Goal: Task Accomplishment & Management: Use online tool/utility

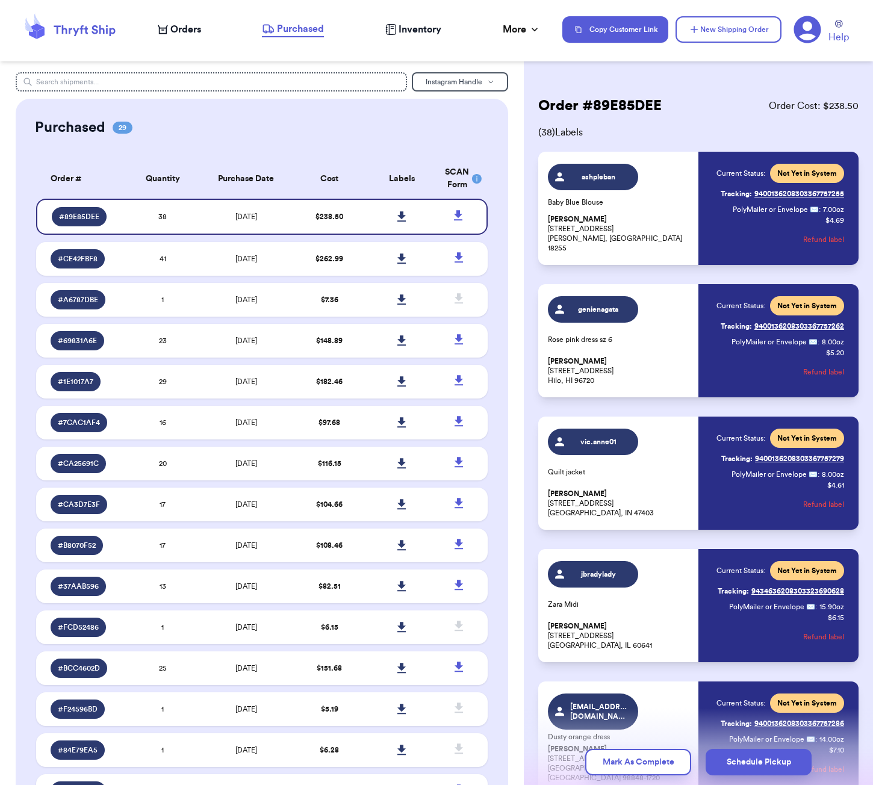
scroll to position [1661, 0]
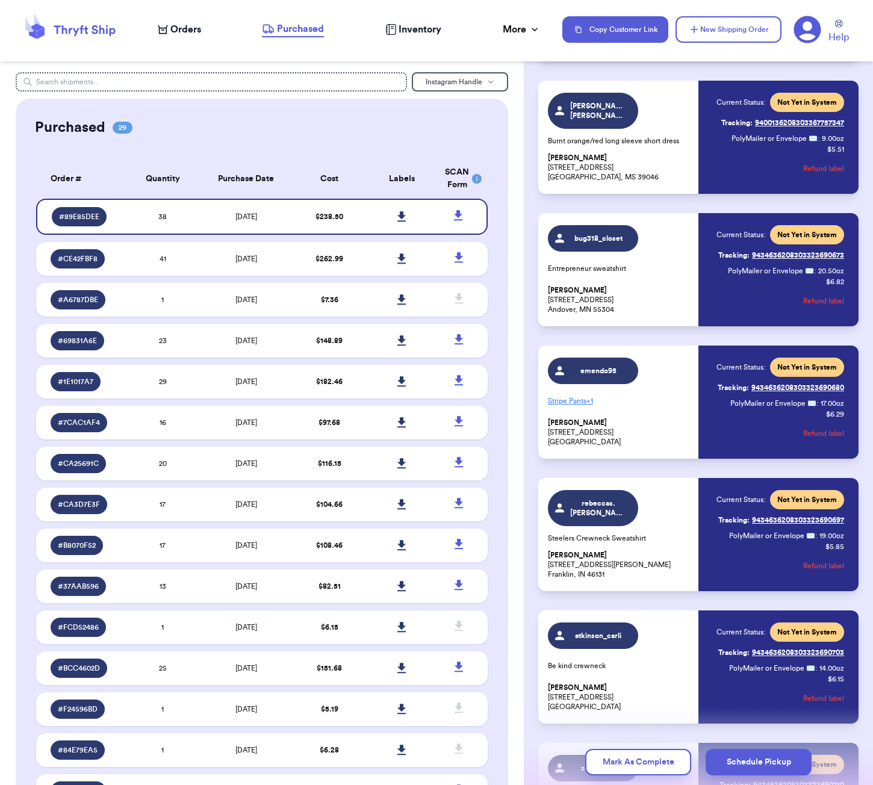
click at [332, 134] on div "Purchased 29" at bounding box center [262, 127] width 454 height 19
click at [250, 83] on input "text" at bounding box center [211, 81] width 391 height 19
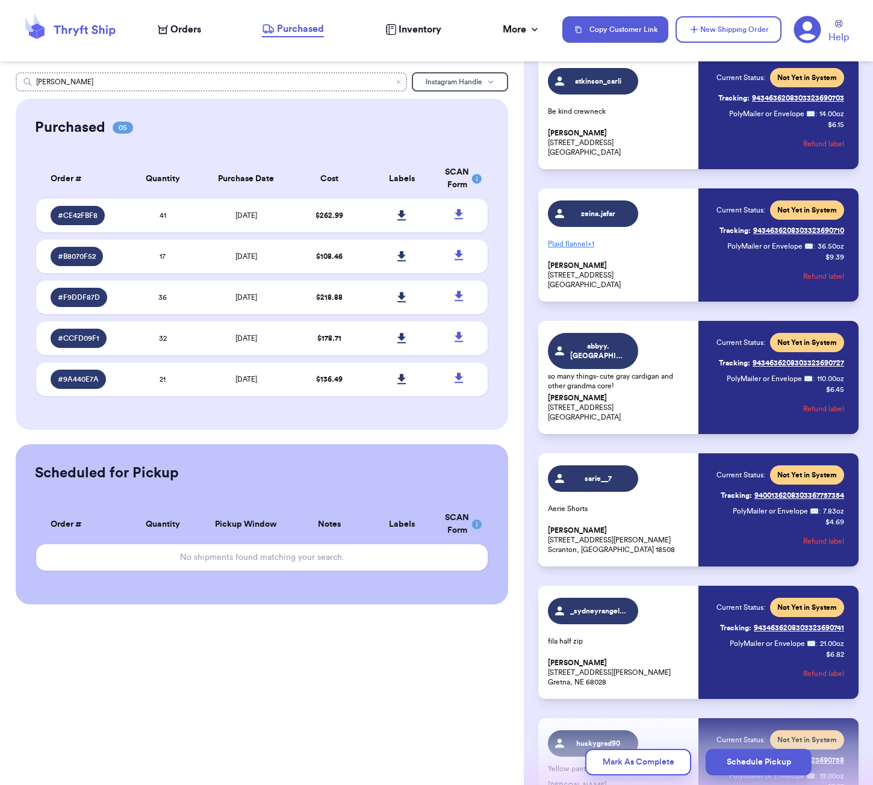
scroll to position [3790, 0]
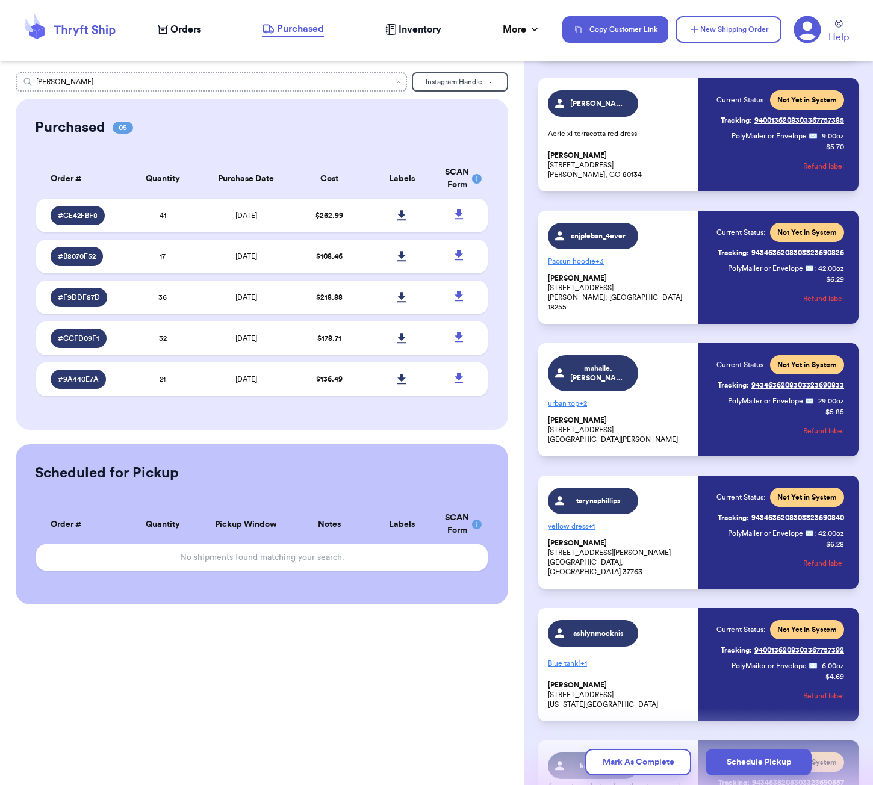
type input "[PERSON_NAME]"
drag, startPoint x: 252, startPoint y: 82, endPoint x: 201, endPoint y: 32, distance: 71.5
click at [114, 20] on icon at bounding box center [70, 29] width 96 height 33
click at [201, 32] on span "Orders" at bounding box center [185, 29] width 31 height 14
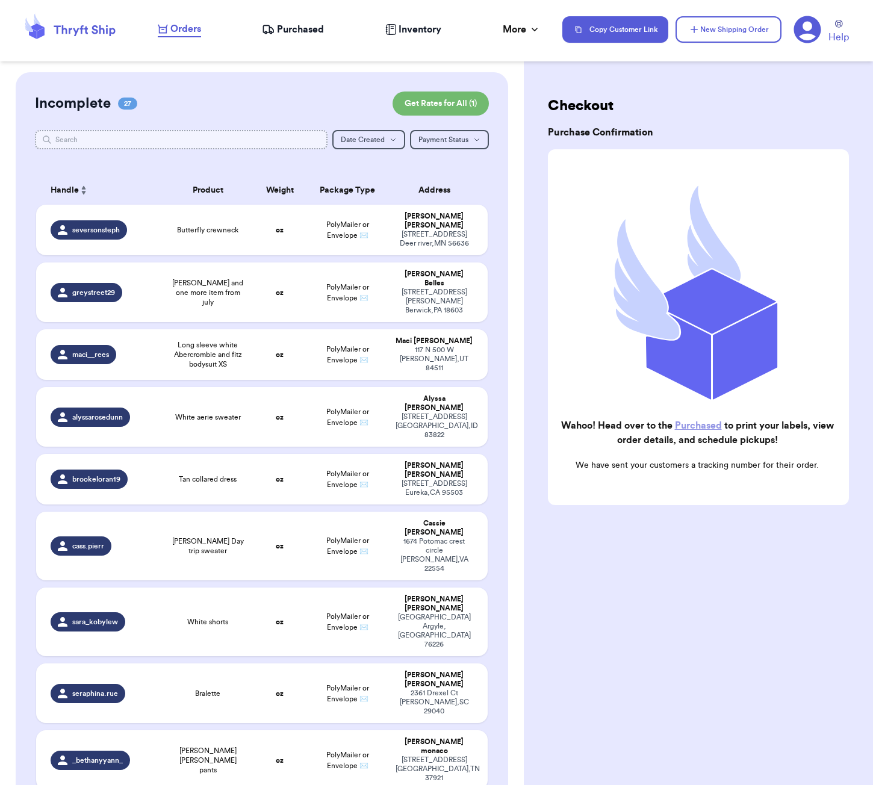
click at [183, 138] on input "text" at bounding box center [181, 139] width 293 height 19
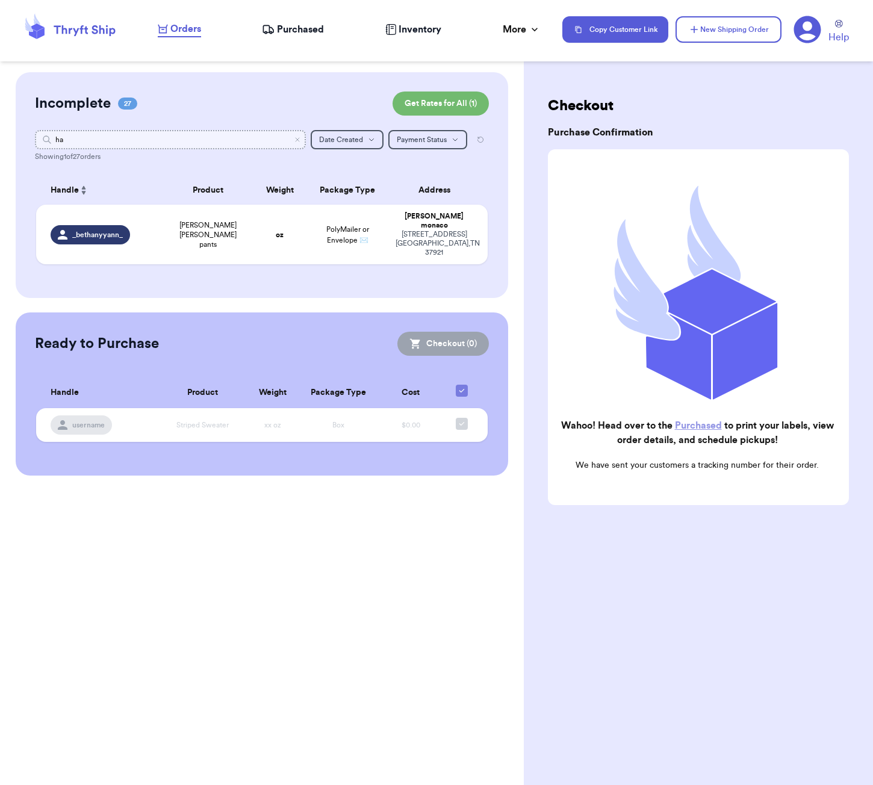
type input "h"
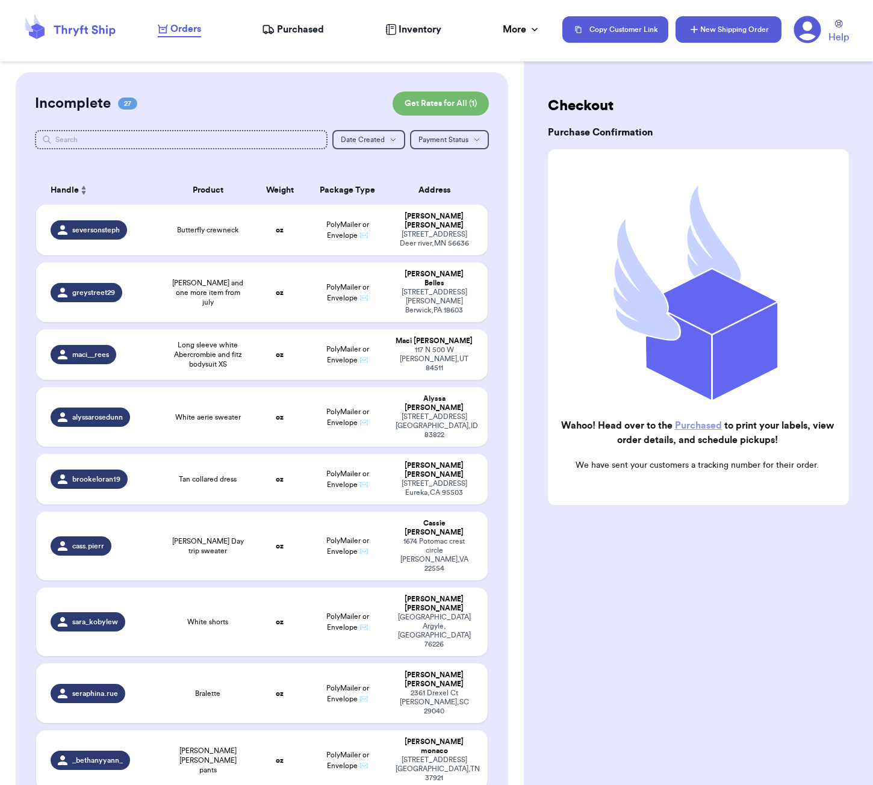
click at [706, 28] on button "New Shipping Order" at bounding box center [729, 29] width 106 height 26
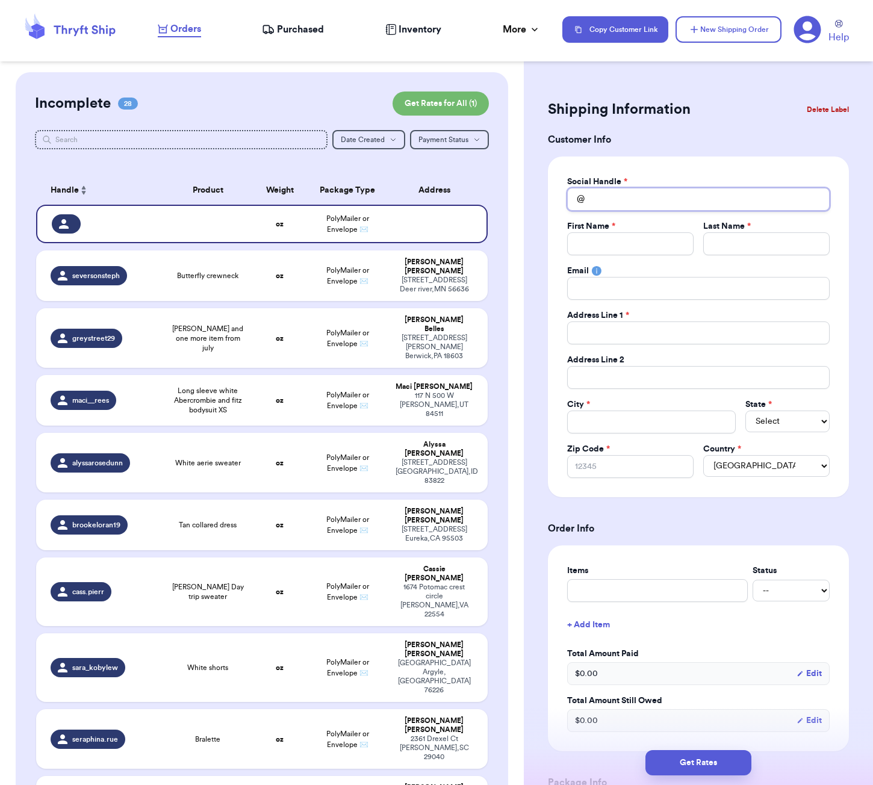
click at [641, 199] on input "Total Amount Paid" at bounding box center [698, 199] width 263 height 23
type input "h"
type input "ha"
type input "han"
type input "[PERSON_NAME]"
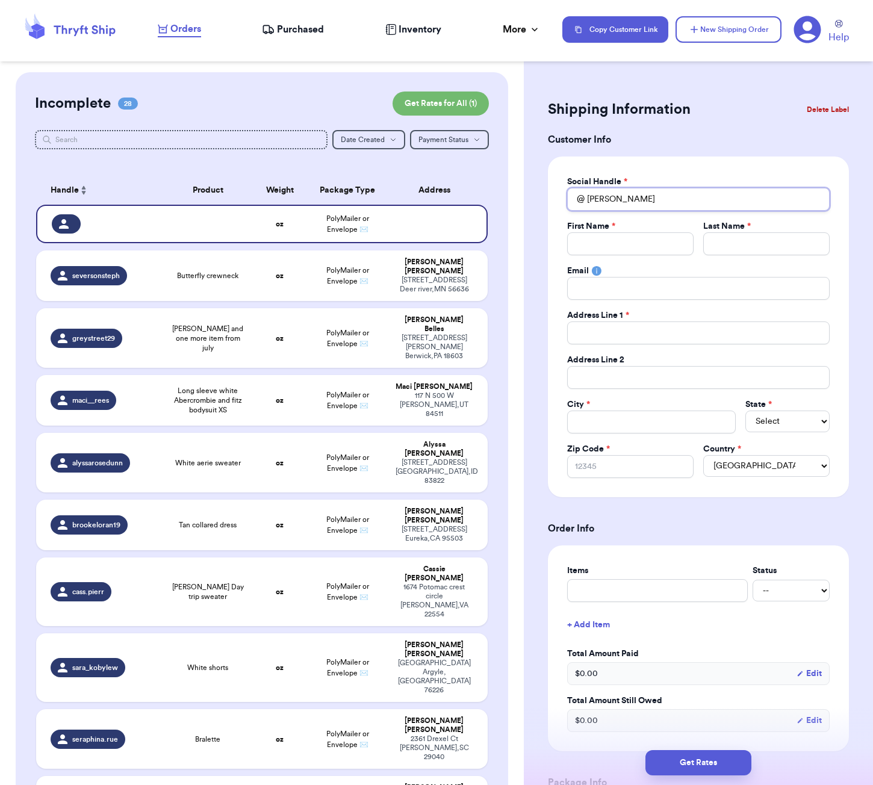
type input "[PERSON_NAME]"
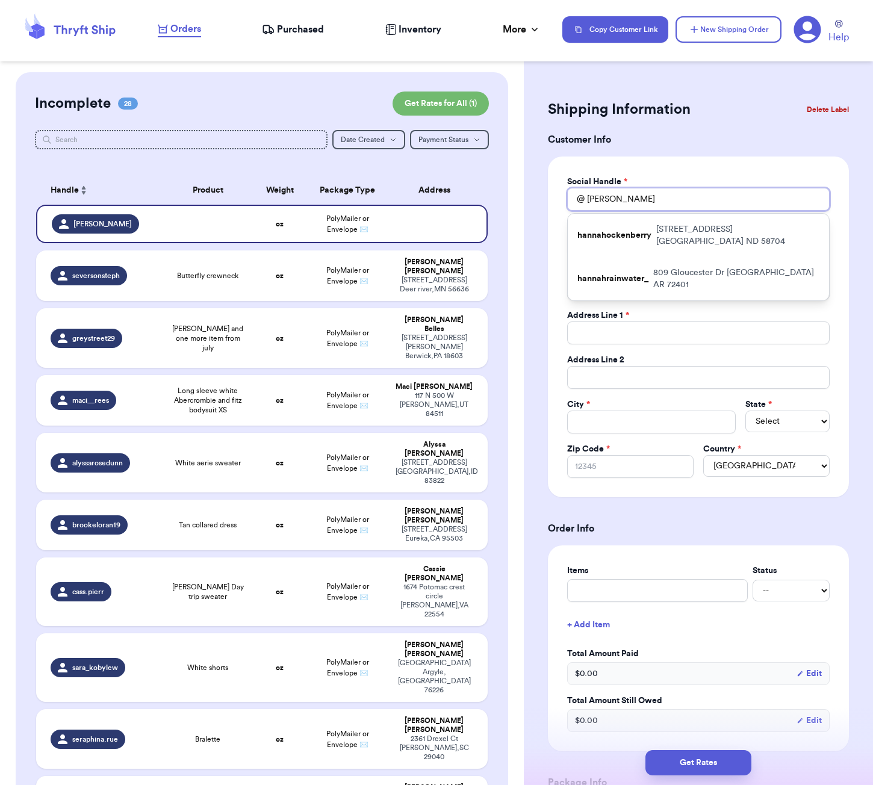
type input "[PERSON_NAME]"
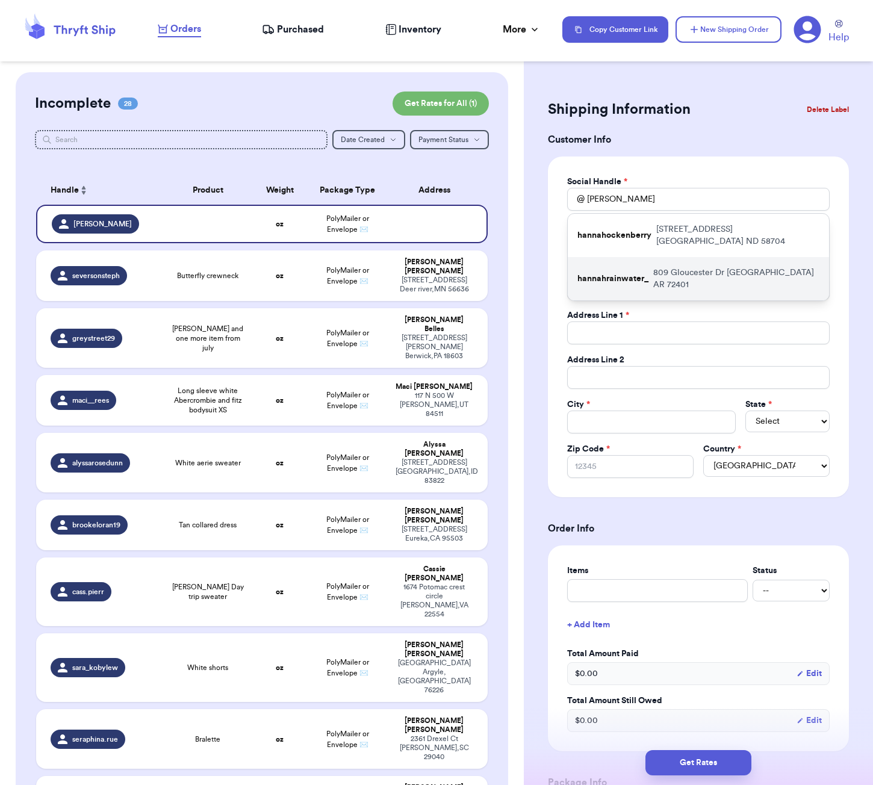
drag, startPoint x: 641, startPoint y: 199, endPoint x: 671, endPoint y: 271, distance: 78.3
click at [671, 271] on p "[STREET_ADDRESS][PERSON_NAME]" at bounding box center [736, 279] width 166 height 24
type input "hannahrainwater_"
type input "[PERSON_NAME]"
type input "Rainwater"
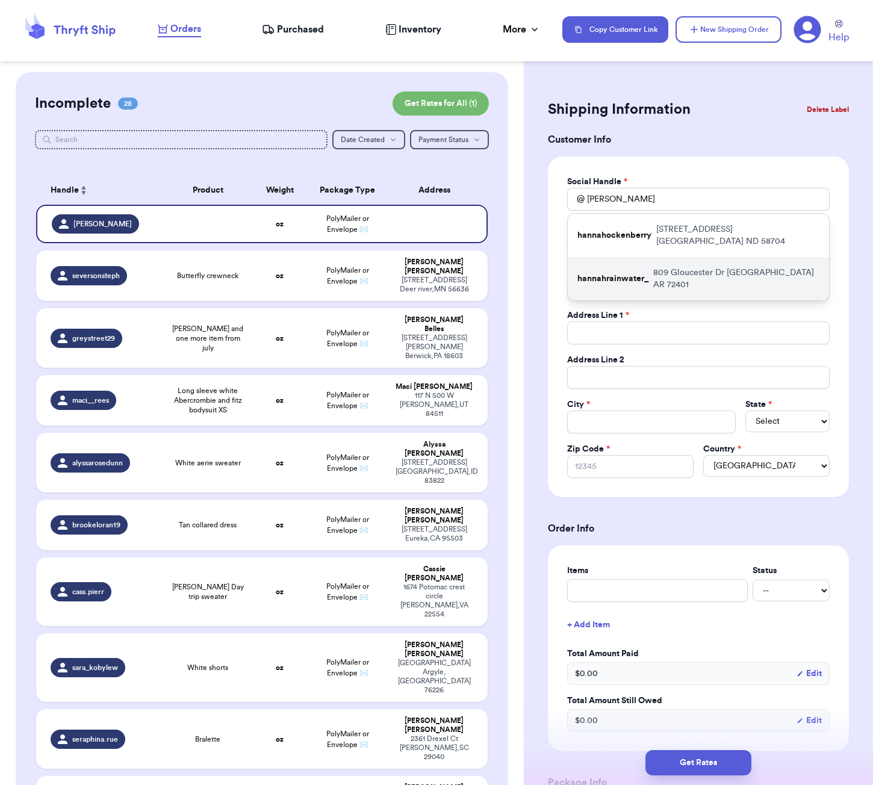
type input "[EMAIL_ADDRESS][DOMAIN_NAME]"
type input "809 Gloucester Dr"
type input "[GEOGRAPHIC_DATA]"
select select "AR"
type input "72401"
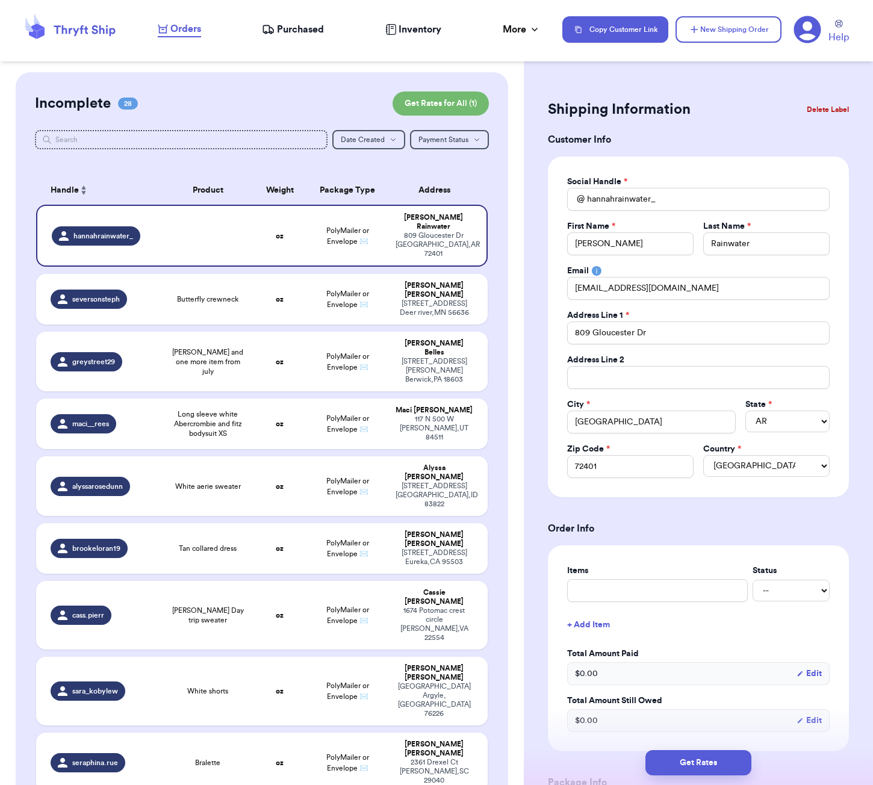
click at [306, 25] on span "Purchased" at bounding box center [300, 29] width 47 height 14
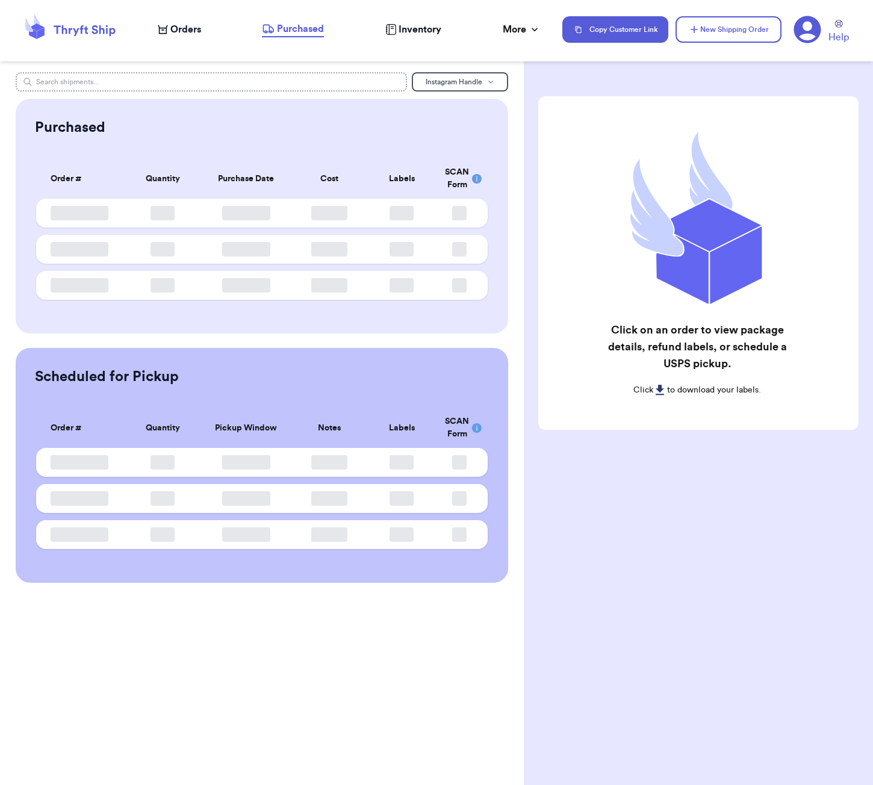
click at [190, 86] on input "text" at bounding box center [211, 81] width 391 height 19
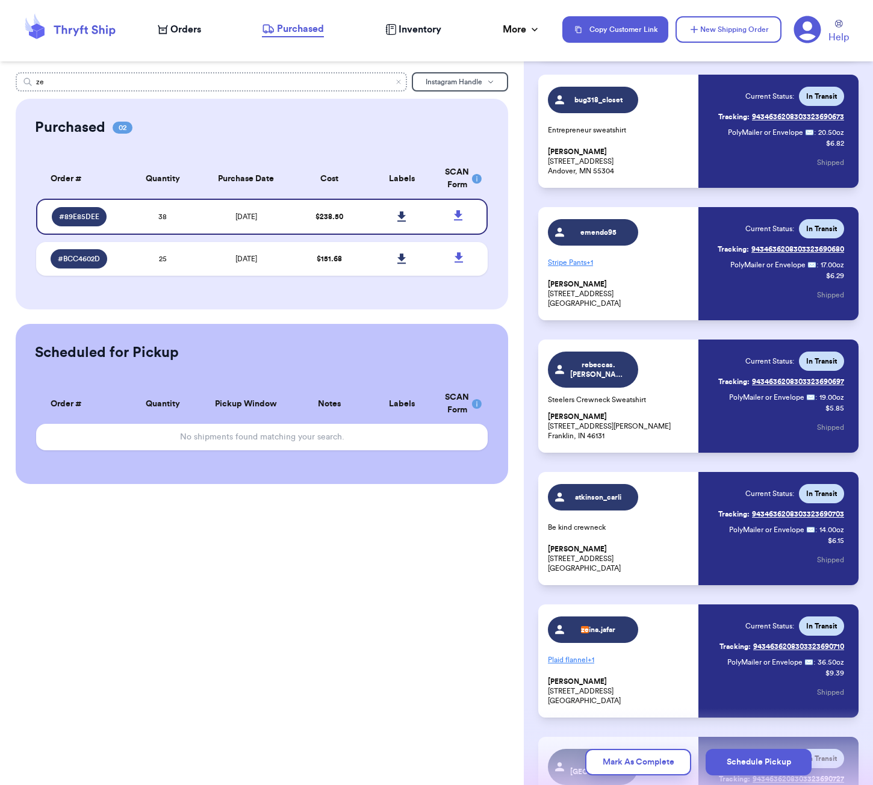
scroll to position [2068, 0]
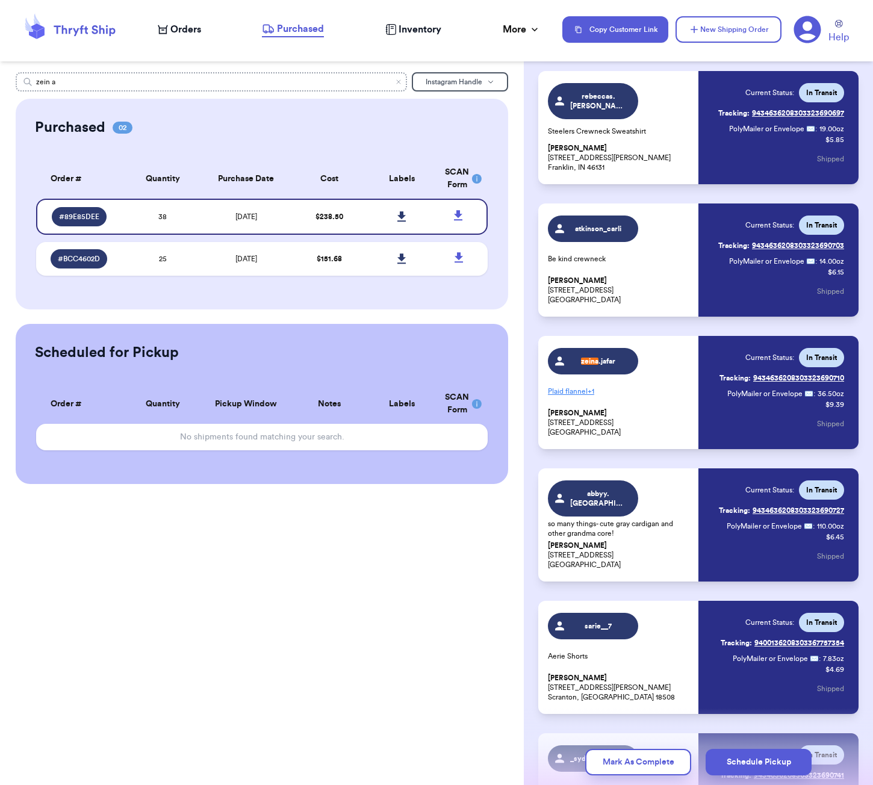
type input "zein a"
drag, startPoint x: 191, startPoint y: 86, endPoint x: 777, endPoint y: 432, distance: 681.1
click at [777, 432] on div "Current Status: In Transit Tracking: 9434636208303323690710 PolyMailer or Envel…" at bounding box center [782, 392] width 125 height 89
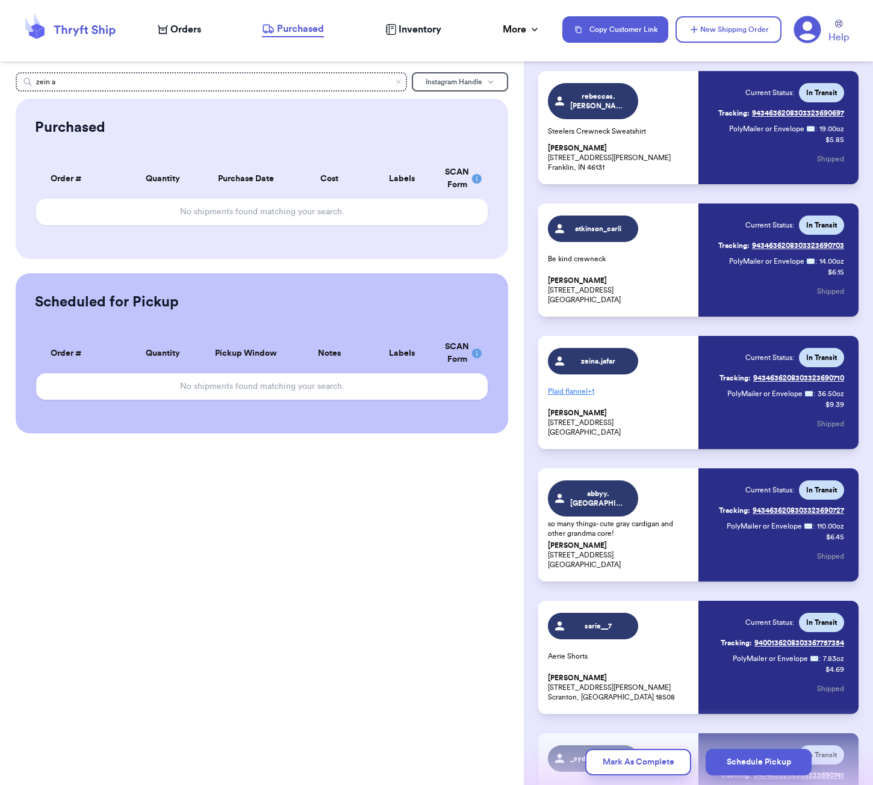
click at [765, 378] on link "Tracking: 9434636208303323690710" at bounding box center [782, 378] width 125 height 19
click at [189, 28] on span "Orders" at bounding box center [185, 29] width 31 height 14
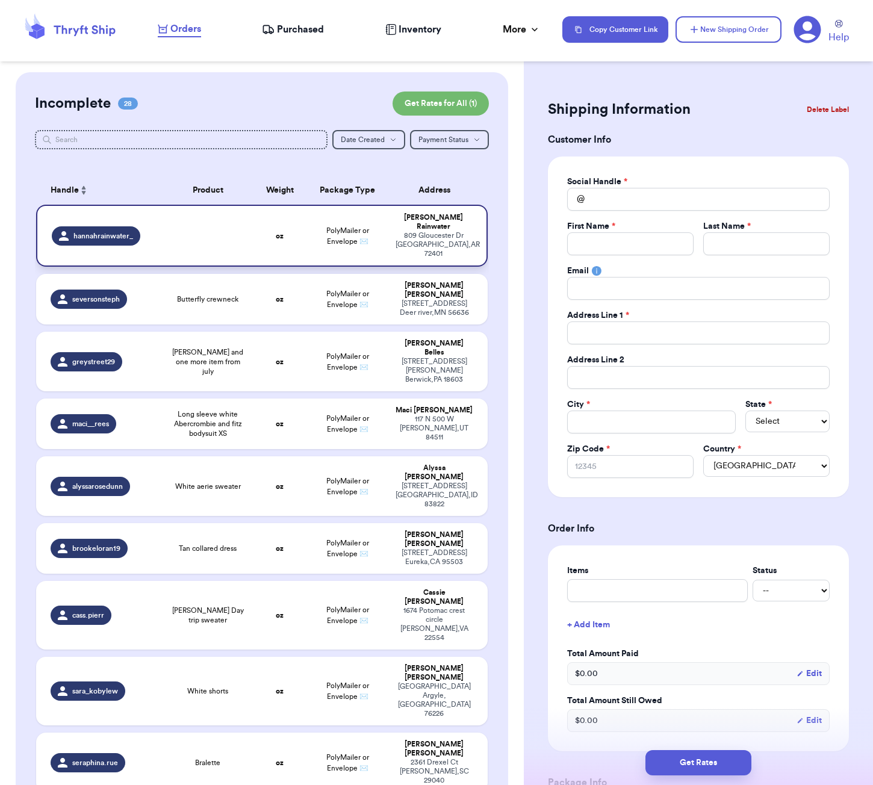
click at [278, 220] on td "oz" at bounding box center [280, 236] width 54 height 62
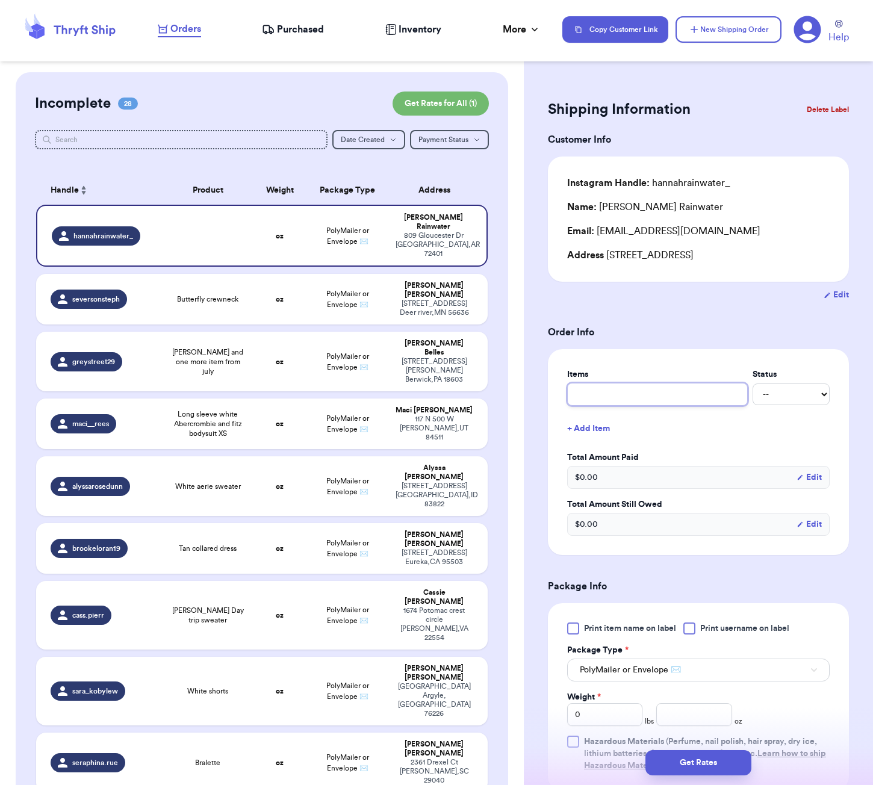
click at [670, 400] on input "text" at bounding box center [657, 394] width 181 height 23
type input "a"
type input "ar"
type input "aru"
type input "[PERSON_NAME]"
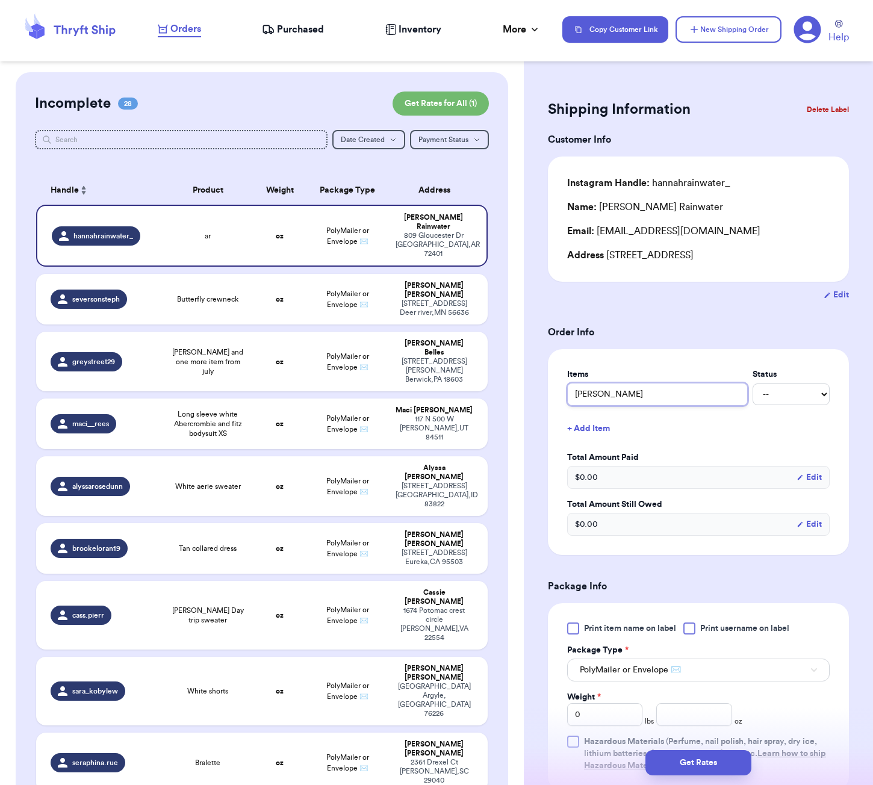
type input "arula"
type input "aril"
type input "ari"
type input "ar"
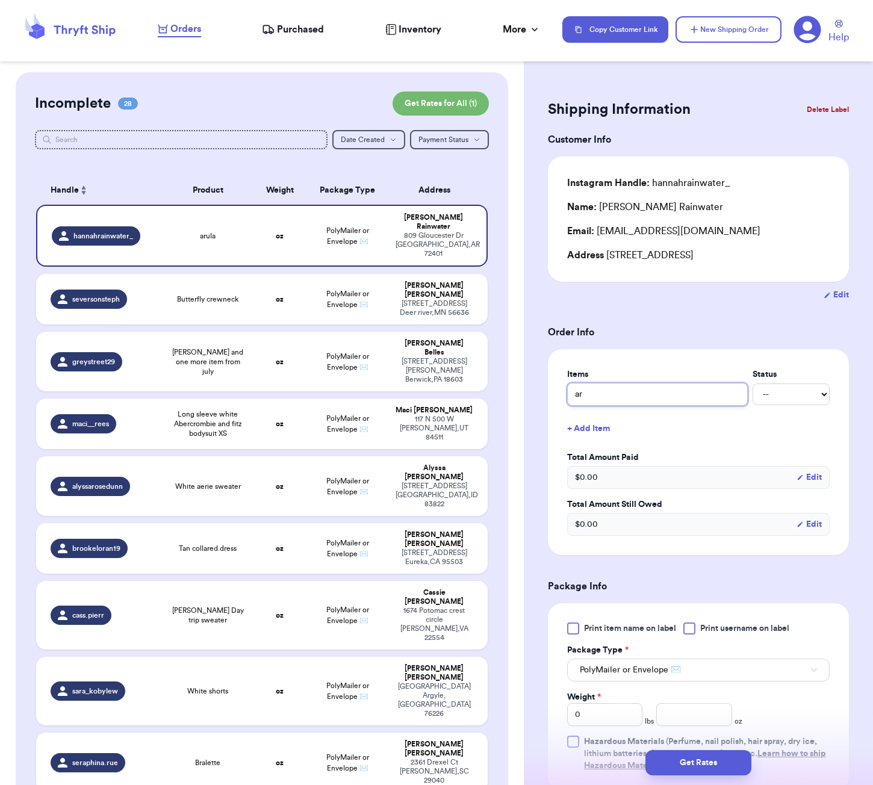
type input "aru"
type input "[PERSON_NAME]"
type input "arula"
type input "arulaf"
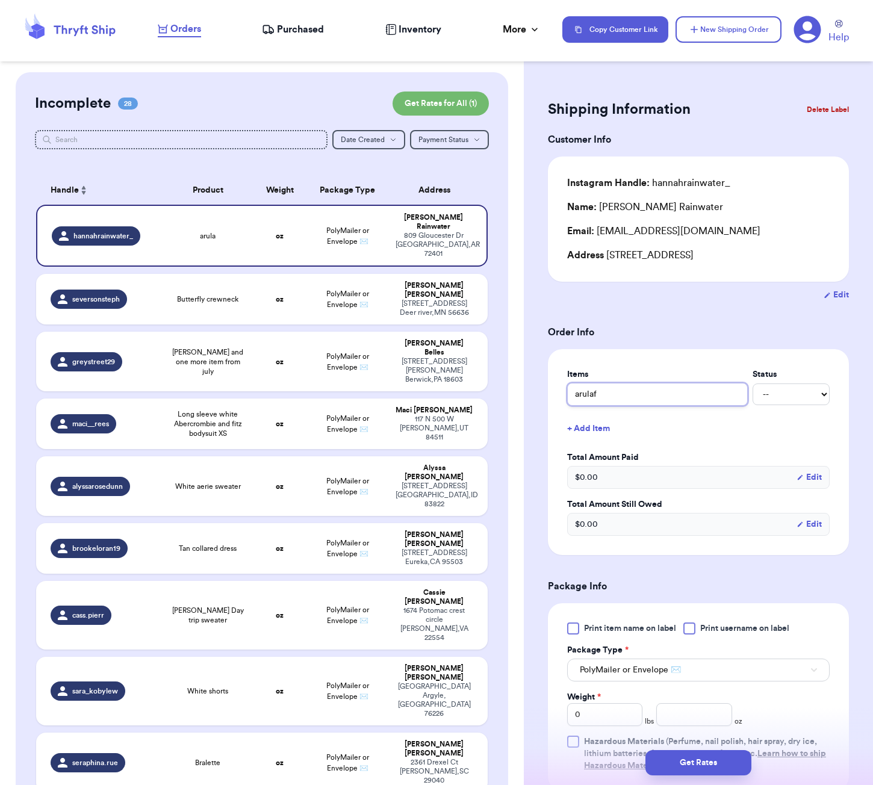
type input "arulaf"
type input "arula"
type input "arula f"
type input "arula fl"
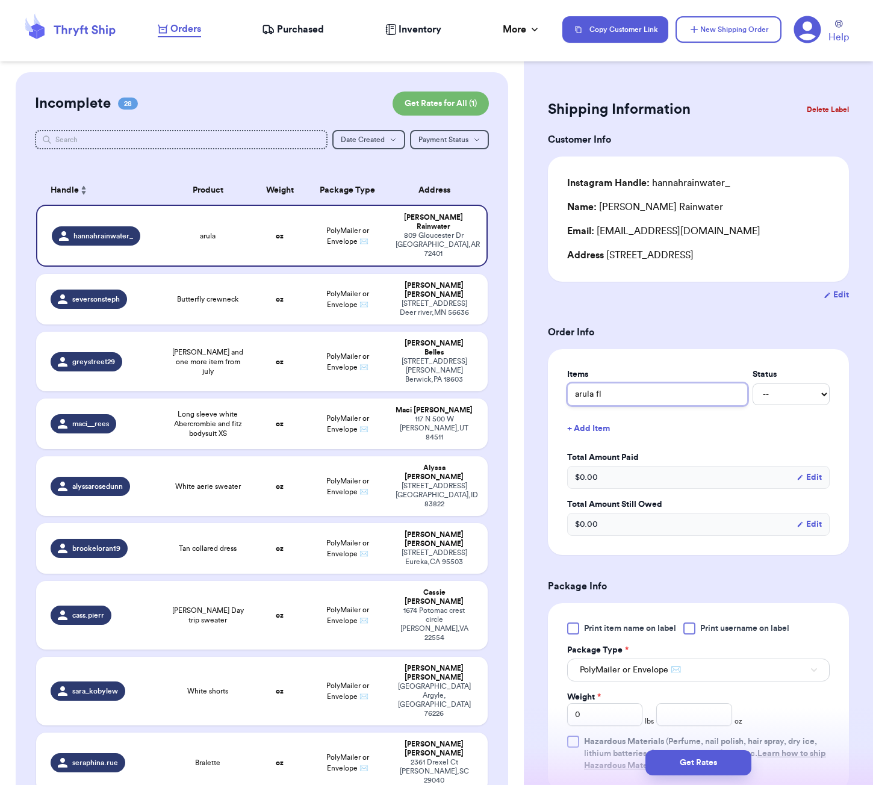
type input "arula fla"
type input "[PERSON_NAME]"
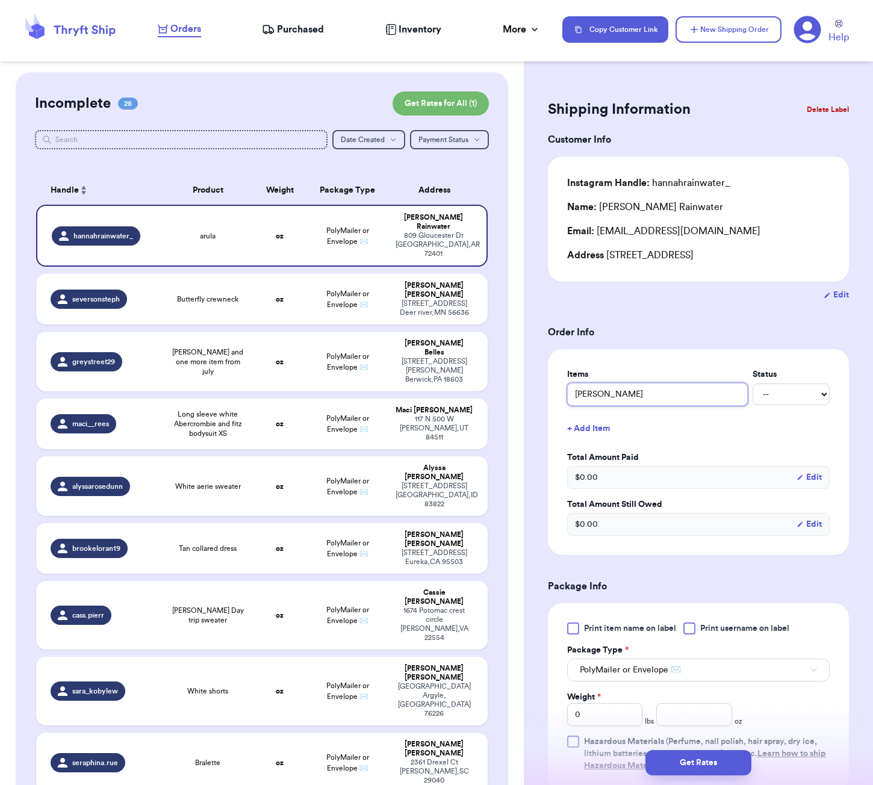
type input "[PERSON_NAME] b"
type input "[PERSON_NAME]"
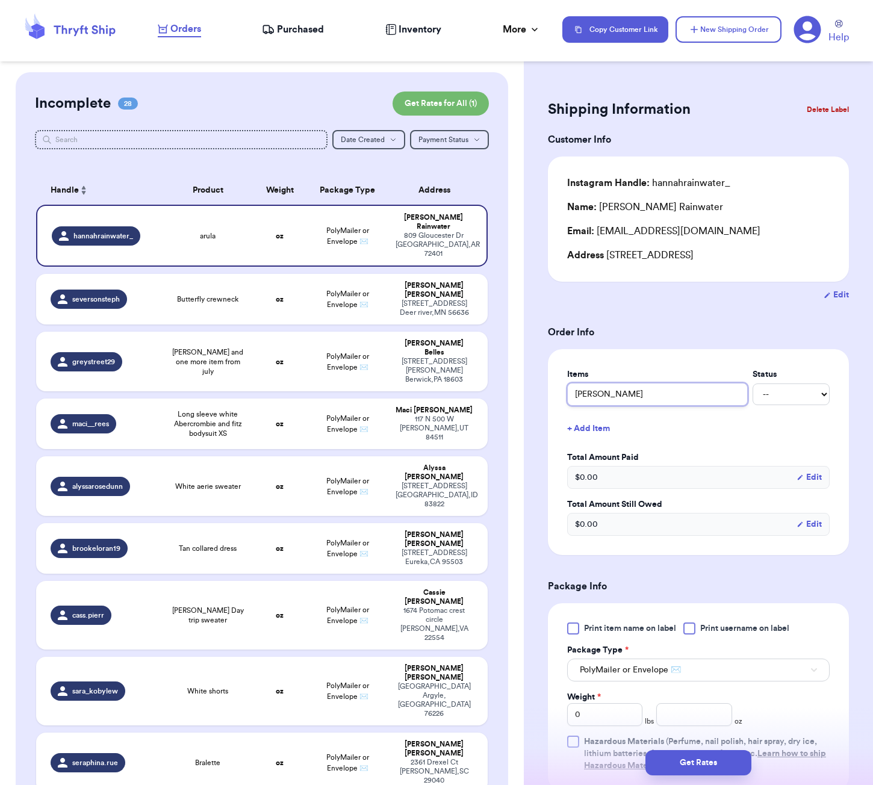
type input "arula fla"
type input "arula fl"
type input "arula f"
type input "arula"
type input "arula b"
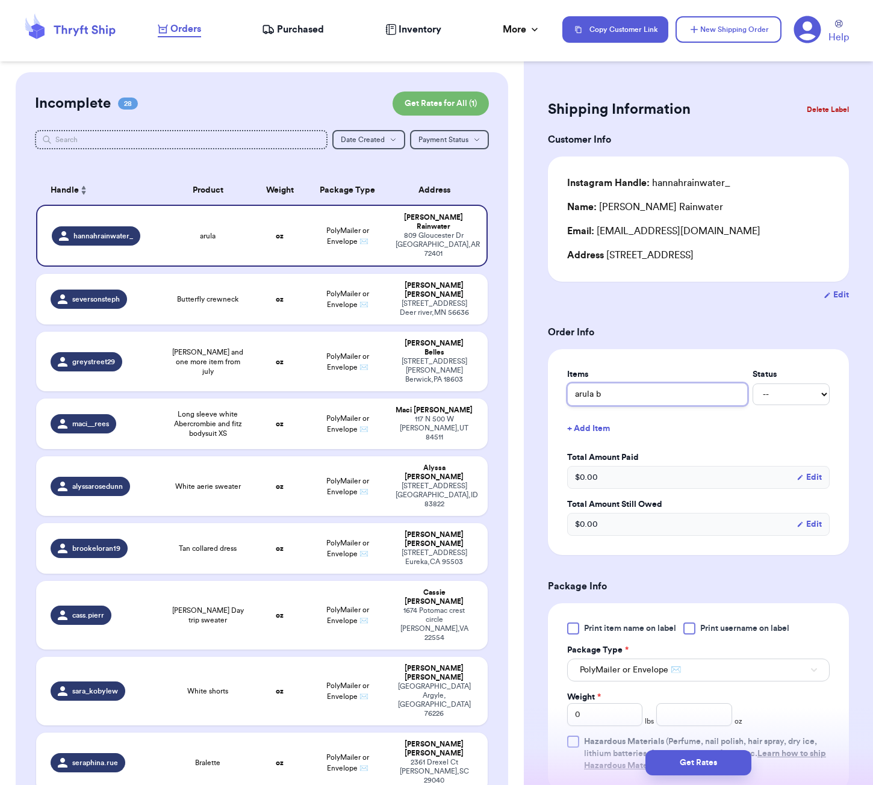
type input "arula bu"
type input "arula but"
type input "arula butt"
type input "[PERSON_NAME]"
type input "arula button"
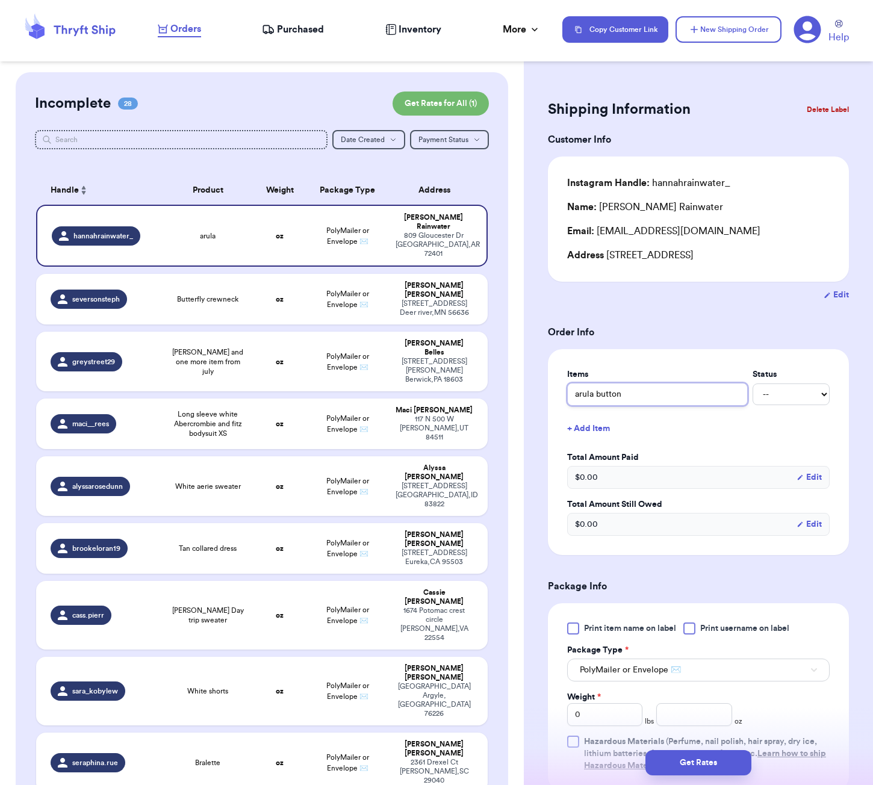
type input "arula button"
type input "arula button d"
type input "arula button do"
type input "arula button dow"
type input "arula button down"
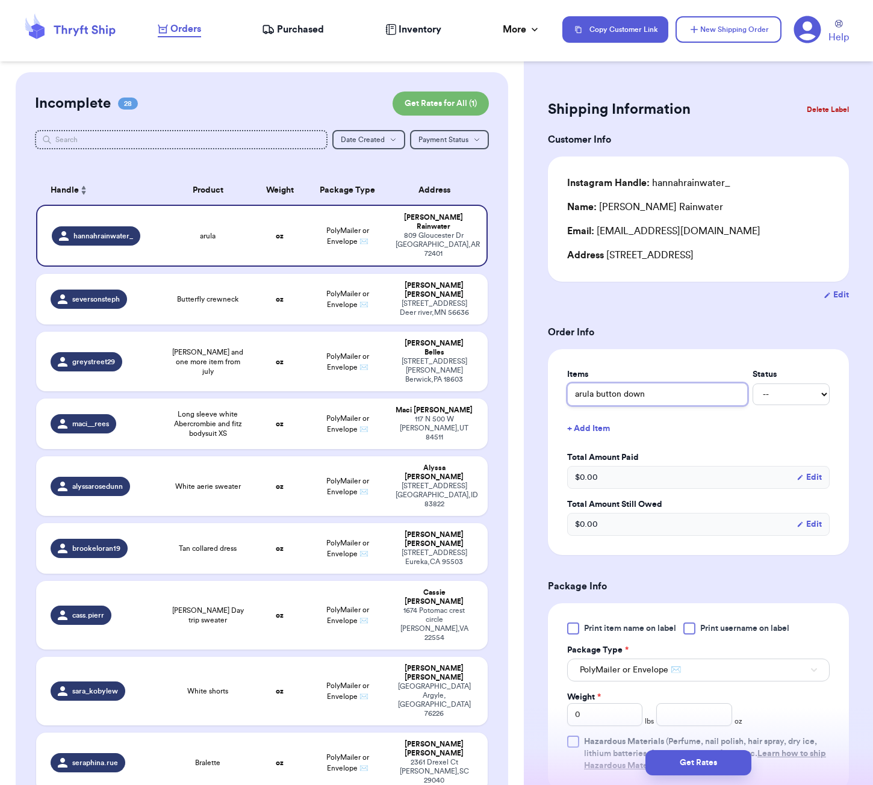
type input "arula button down"
click at [838, 299] on button "Edit" at bounding box center [836, 295] width 25 height 12
select select "AR"
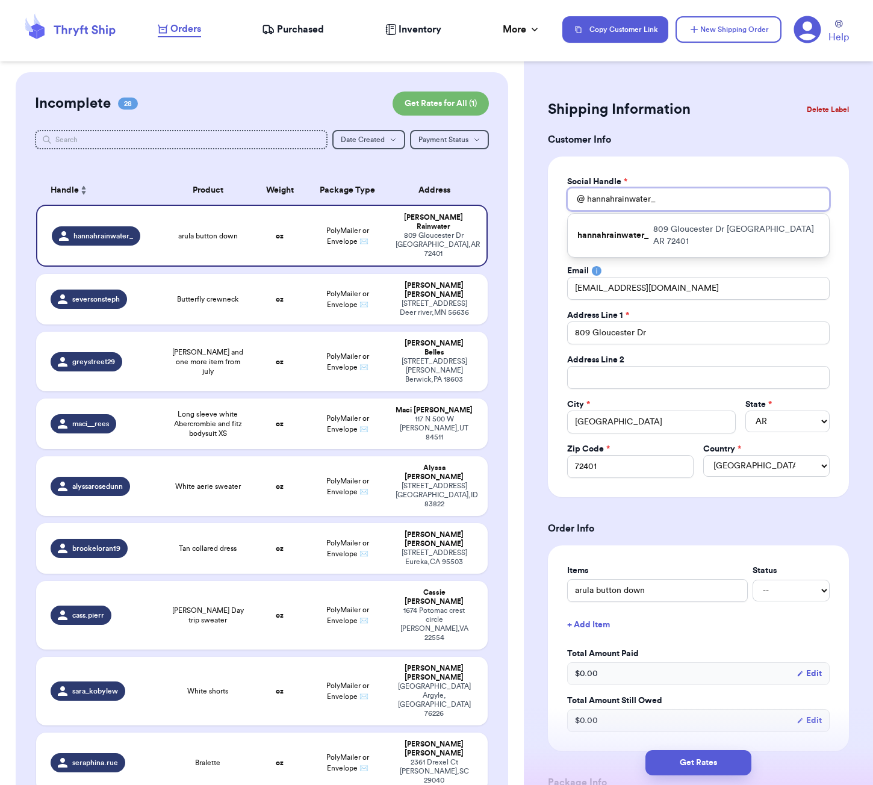
drag, startPoint x: 691, startPoint y: 207, endPoint x: 701, endPoint y: 194, distance: 17.1
click at [614, 201] on input "hannahrainwater_" at bounding box center [698, 199] width 263 height 23
type input "[PERSON_NAME]"
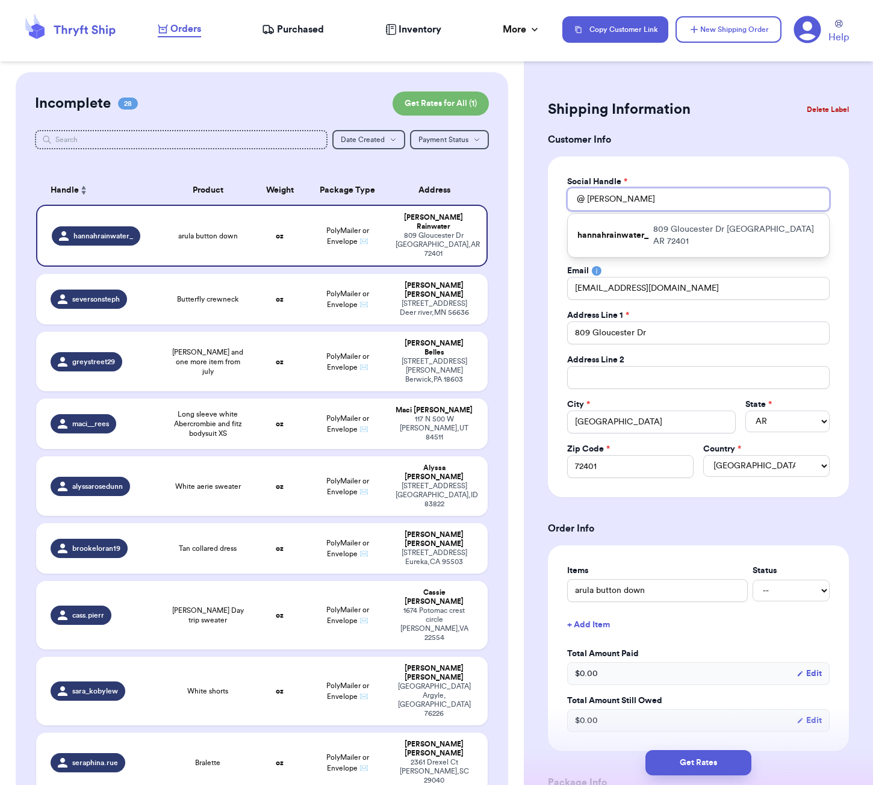
type input "[PERSON_NAME]"
type input "hannahsweat"
type input "hannahsweat_"
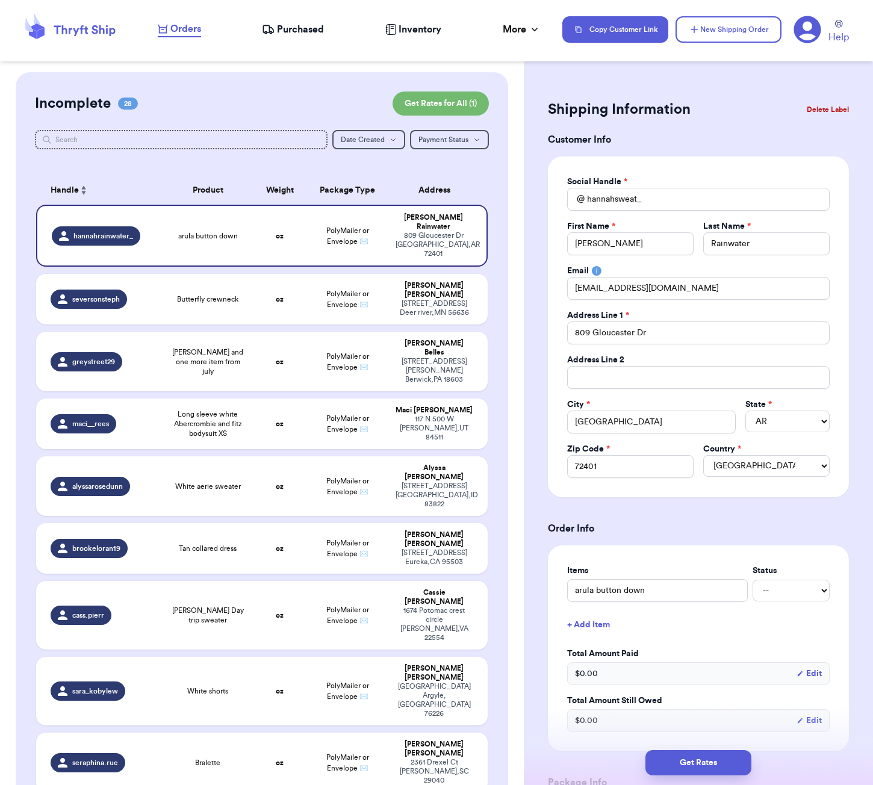
click at [794, 151] on form "Shipping Information Delete Label Customer Info Social Handle * @ hannahsweat_ …" at bounding box center [698, 652] width 301 height 1112
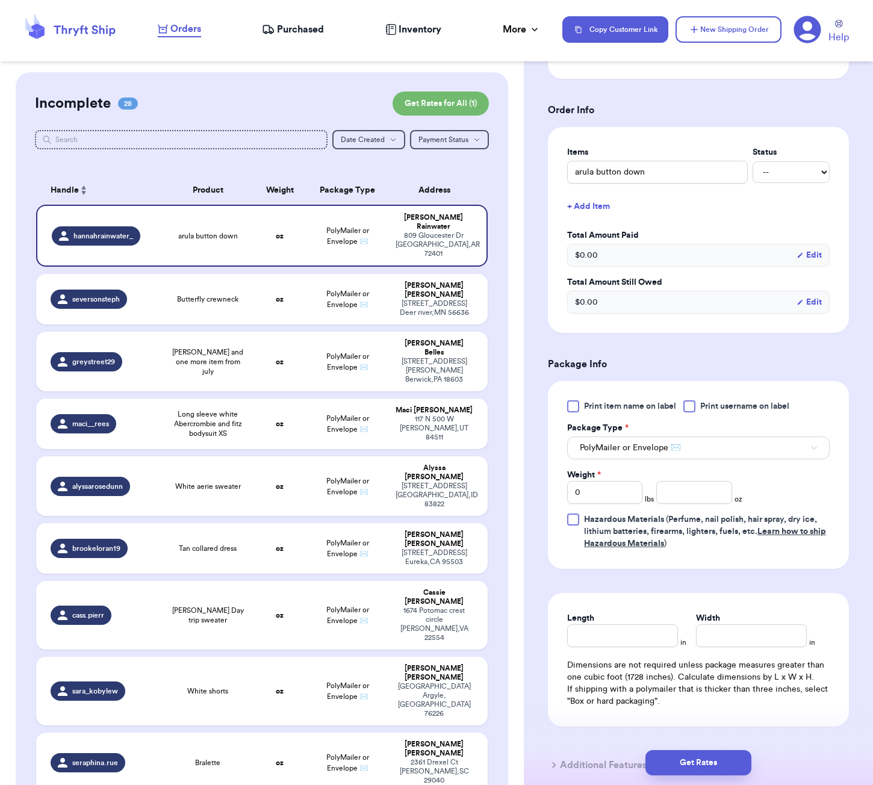
scroll to position [431, 0]
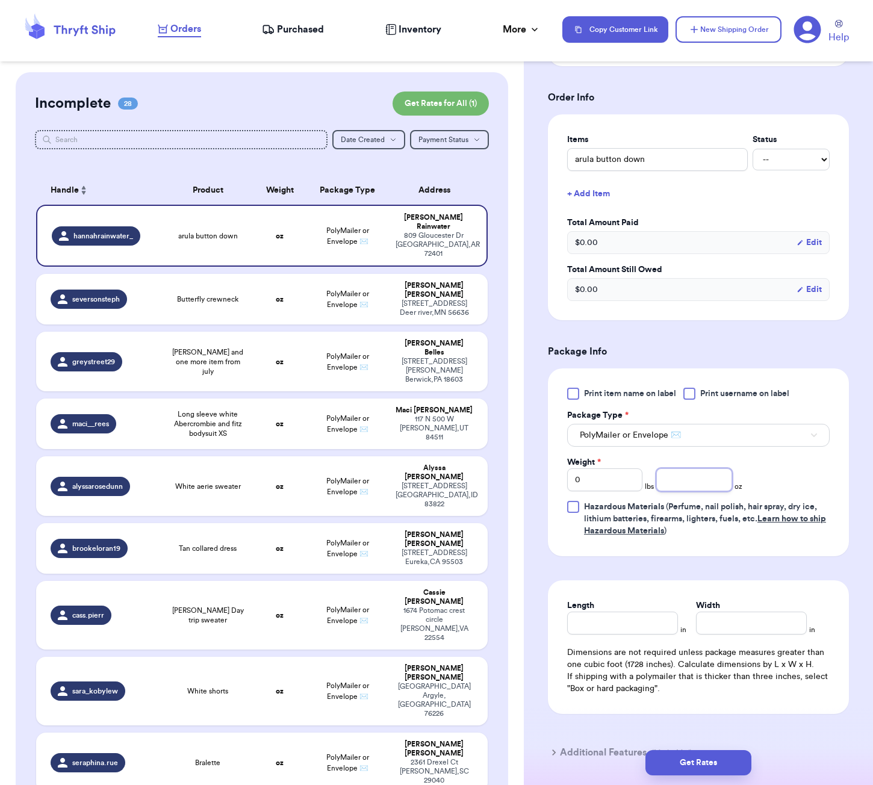
click at [700, 491] on input "number" at bounding box center [693, 479] width 75 height 23
type input "8"
click at [655, 621] on input "Length" at bounding box center [622, 623] width 111 height 23
type input "6"
type input "5"
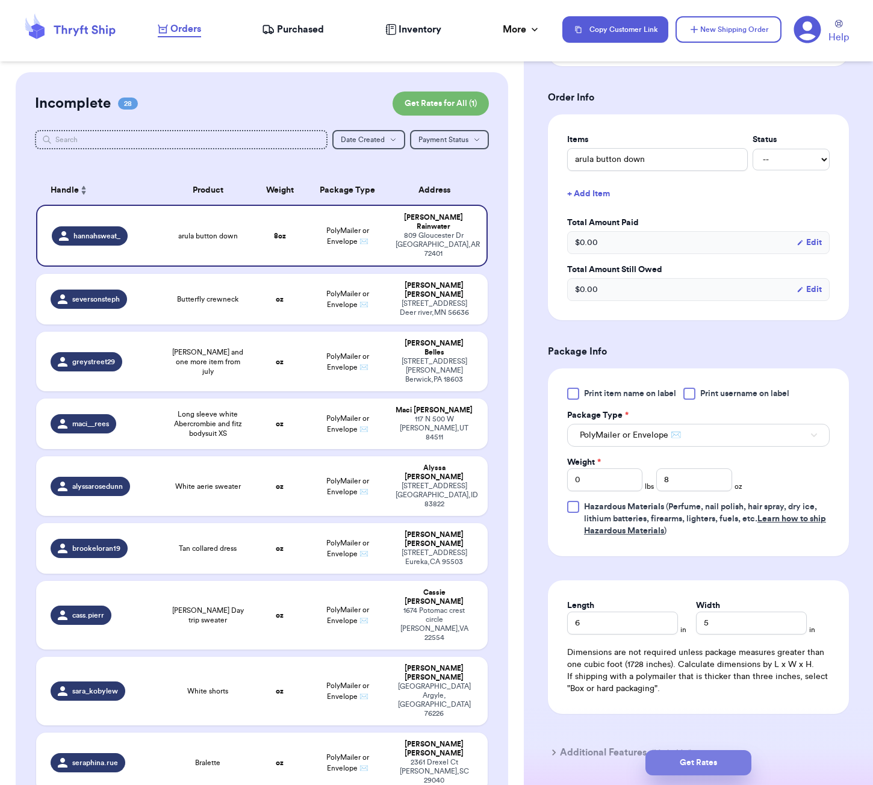
click at [709, 754] on button "Get Rates" at bounding box center [698, 762] width 106 height 25
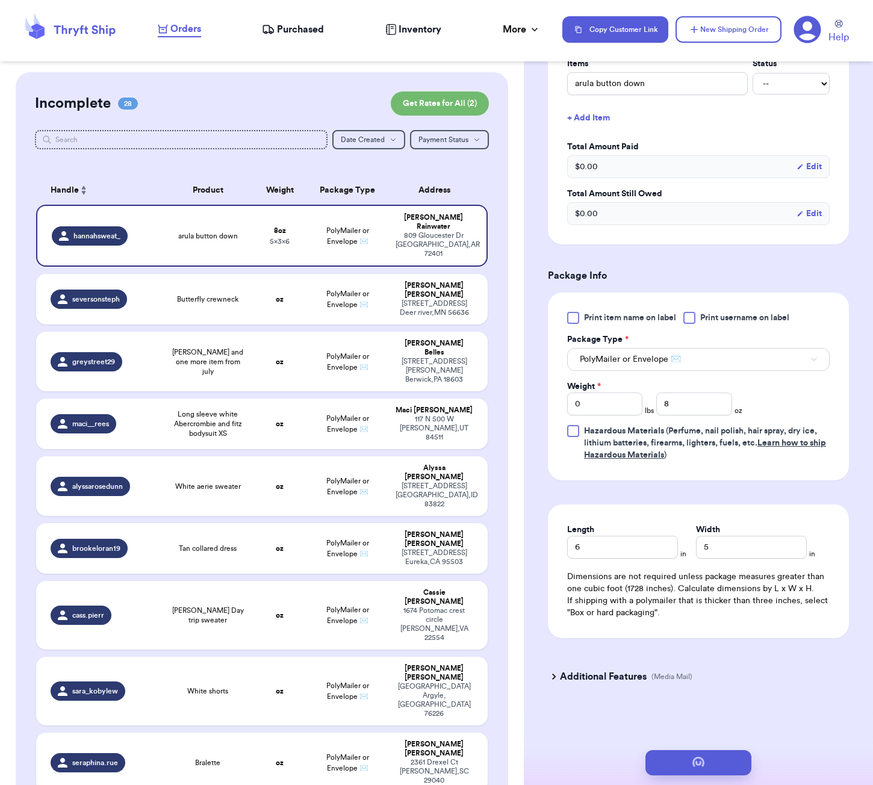
scroll to position [0, 0]
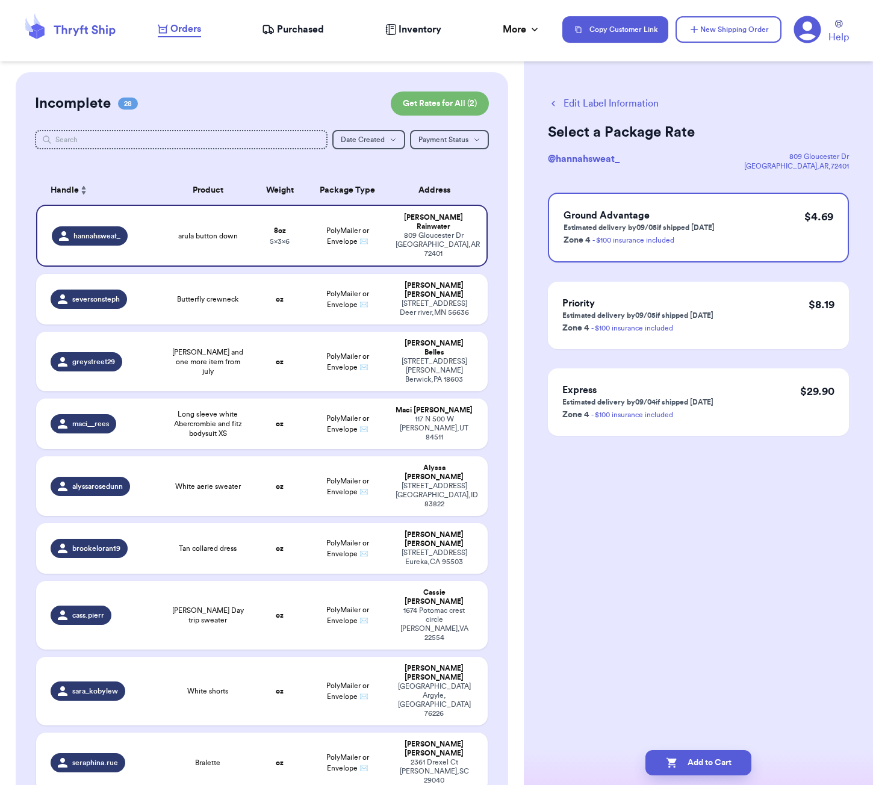
click at [731, 490] on div "Edit Label Information Select a Package Rate @ hannahsweat_ [STREET_ADDRESS][PE…" at bounding box center [698, 296] width 349 height 448
click at [726, 760] on button "Add to Cart" at bounding box center [698, 762] width 106 height 25
checkbox input "true"
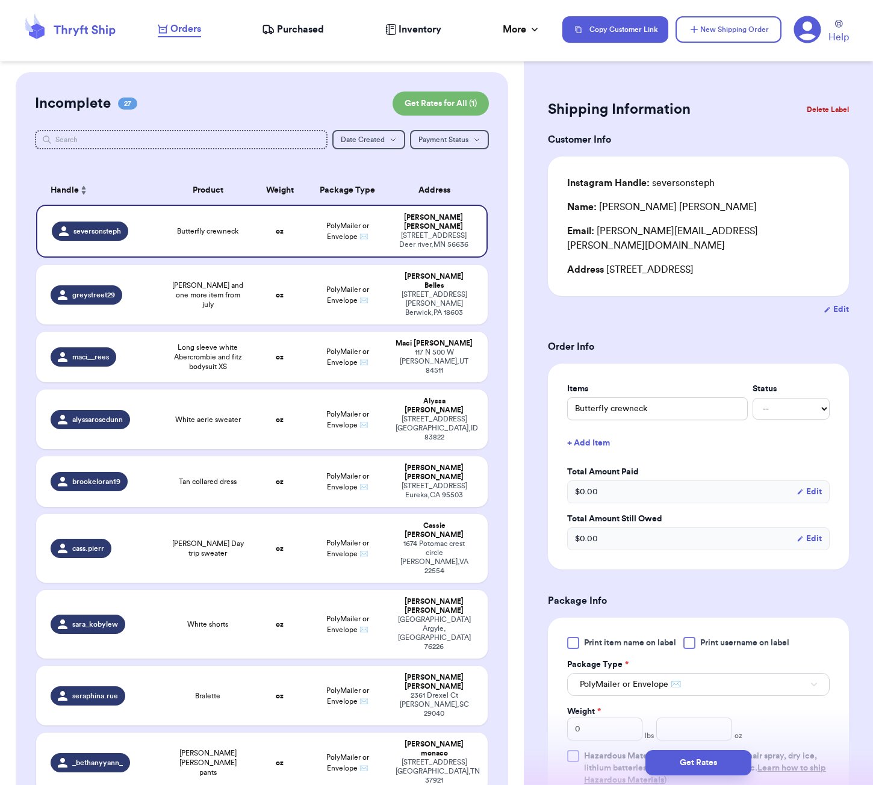
click at [368, 108] on div "Incomplete 27 Get Rates for All ( 1 )" at bounding box center [262, 104] width 454 height 24
click at [210, 143] on input "text" at bounding box center [181, 139] width 293 height 19
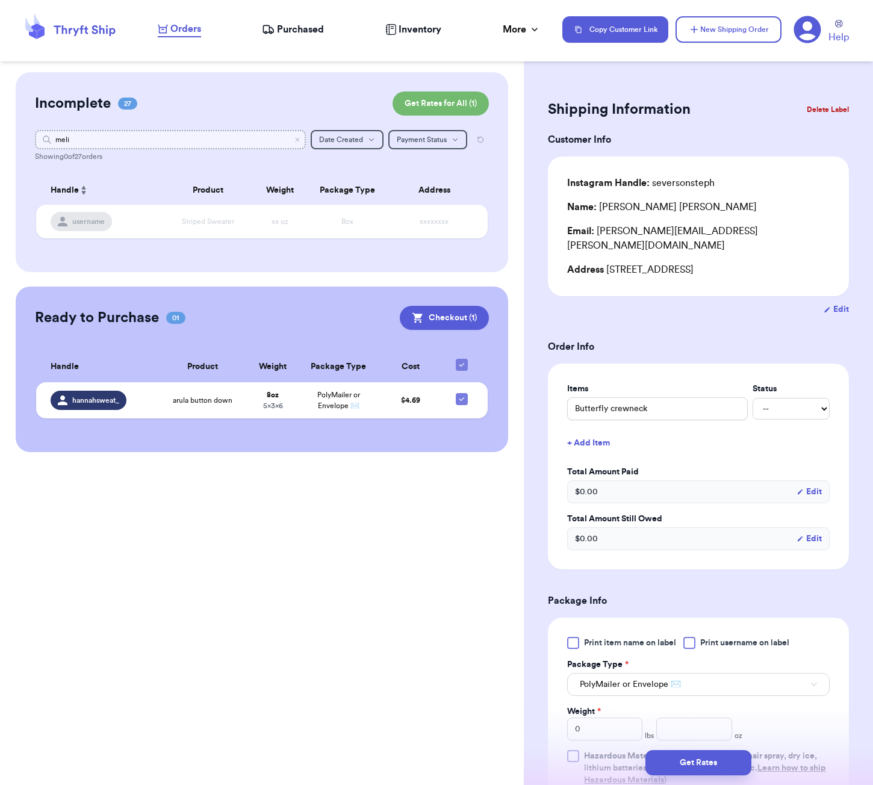
type input "melis"
type input "[PERSON_NAME]"
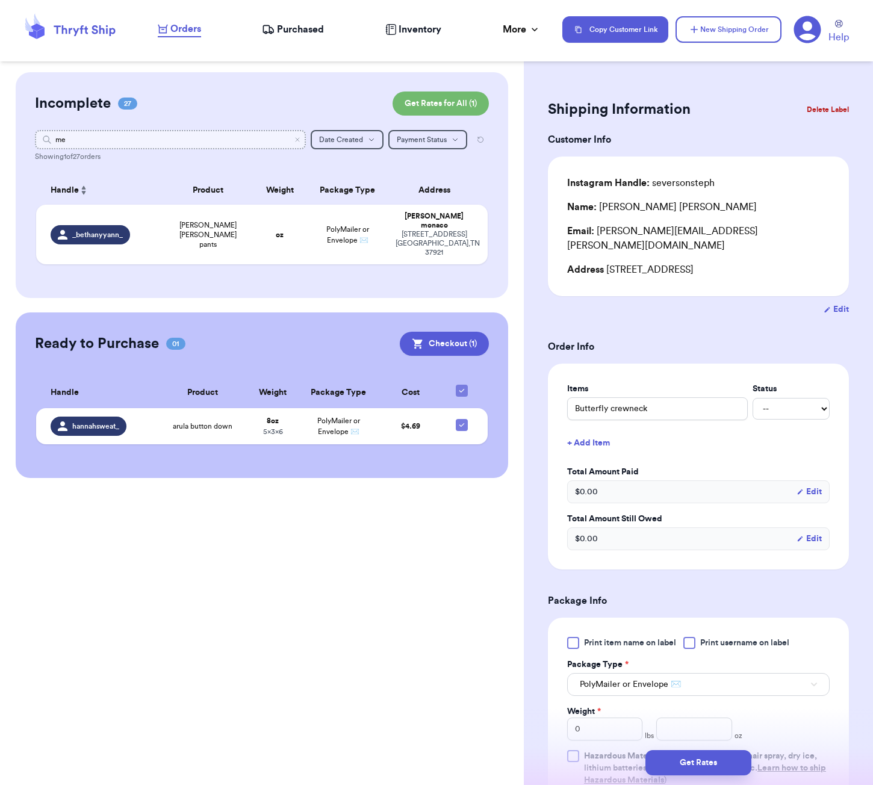
type input "m"
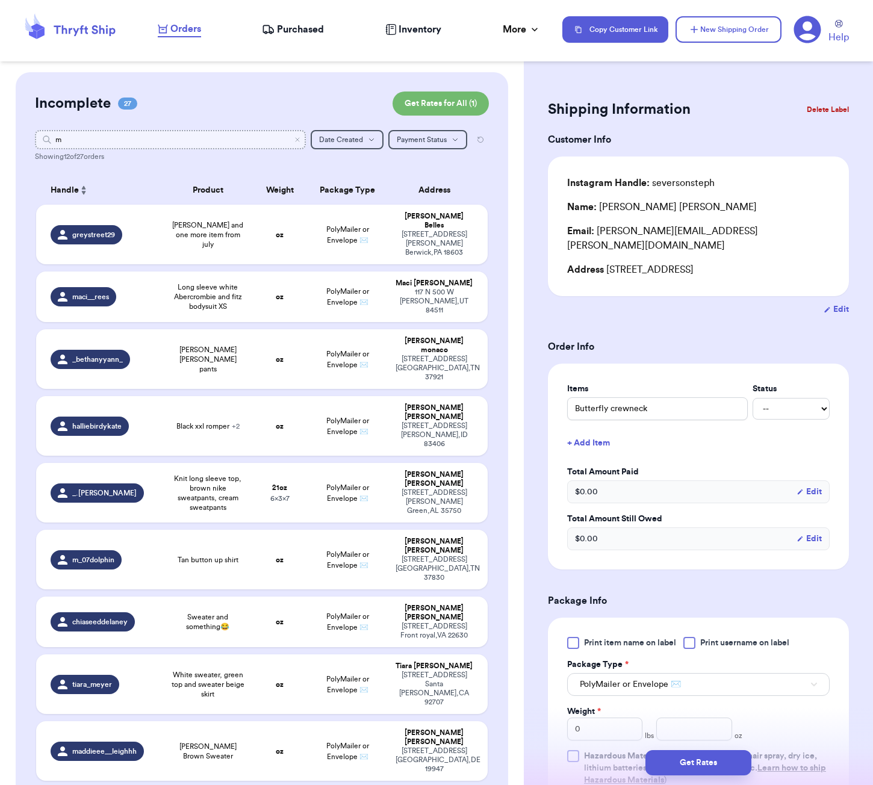
type input "m"
click at [311, 23] on span "Purchased" at bounding box center [300, 29] width 47 height 14
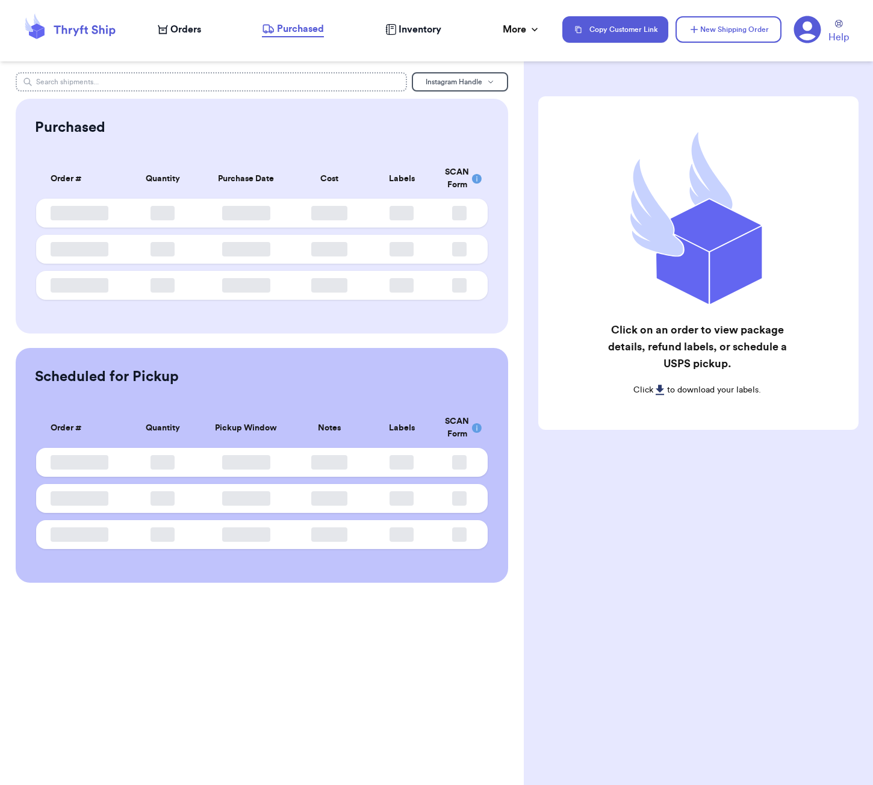
click at [187, 81] on input "text" at bounding box center [211, 81] width 391 height 19
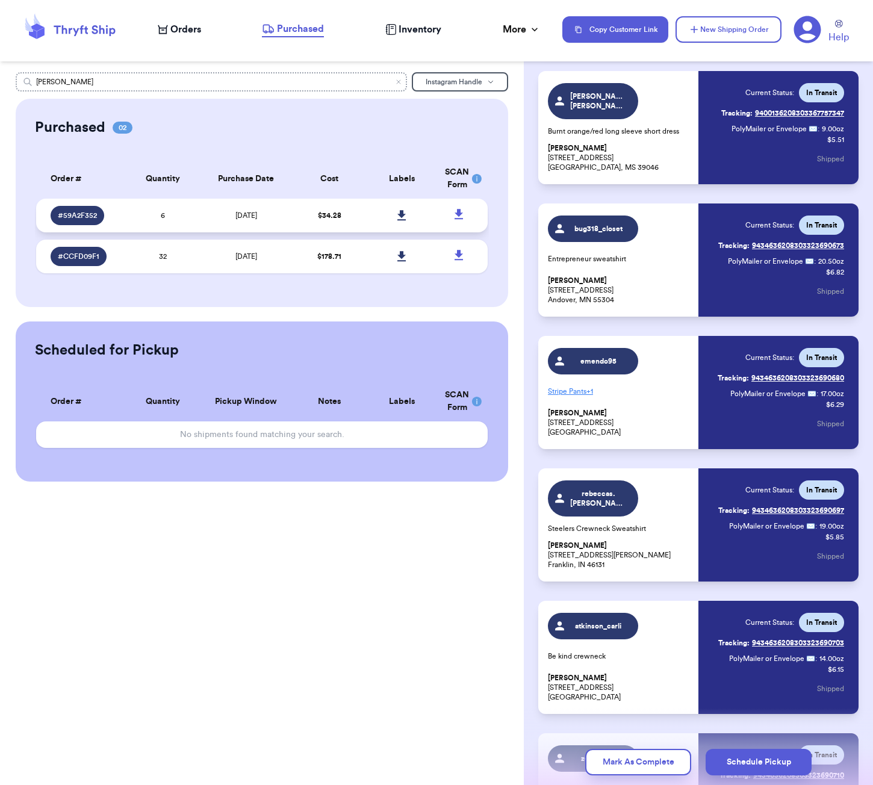
type input "[PERSON_NAME]"
click at [177, 220] on td "6" at bounding box center [162, 216] width 72 height 34
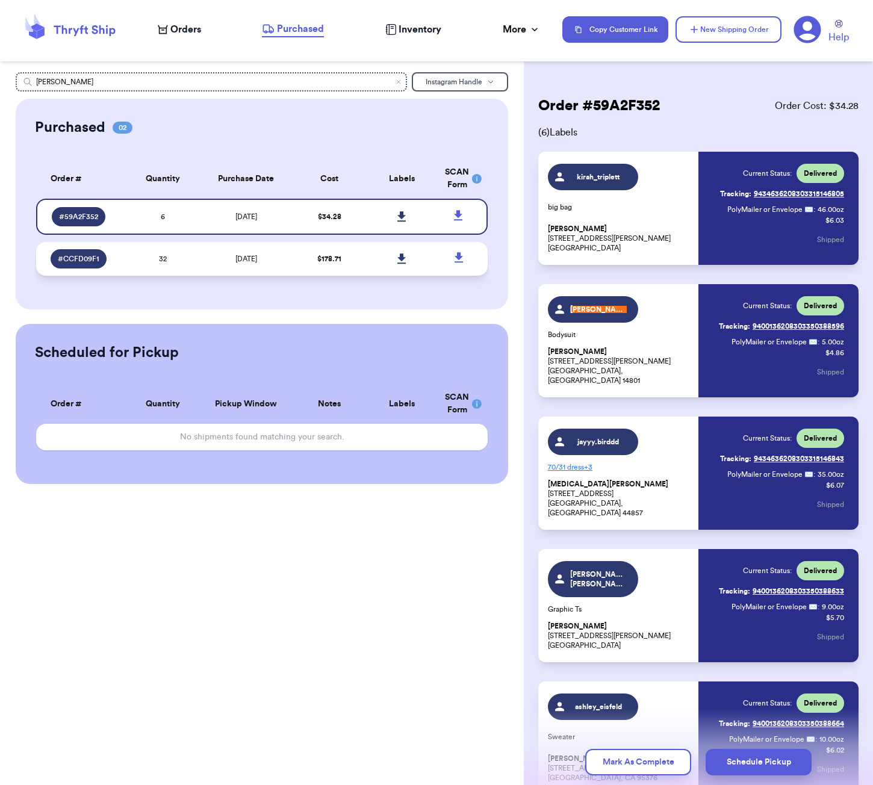
click at [154, 268] on td "32" at bounding box center [162, 259] width 72 height 34
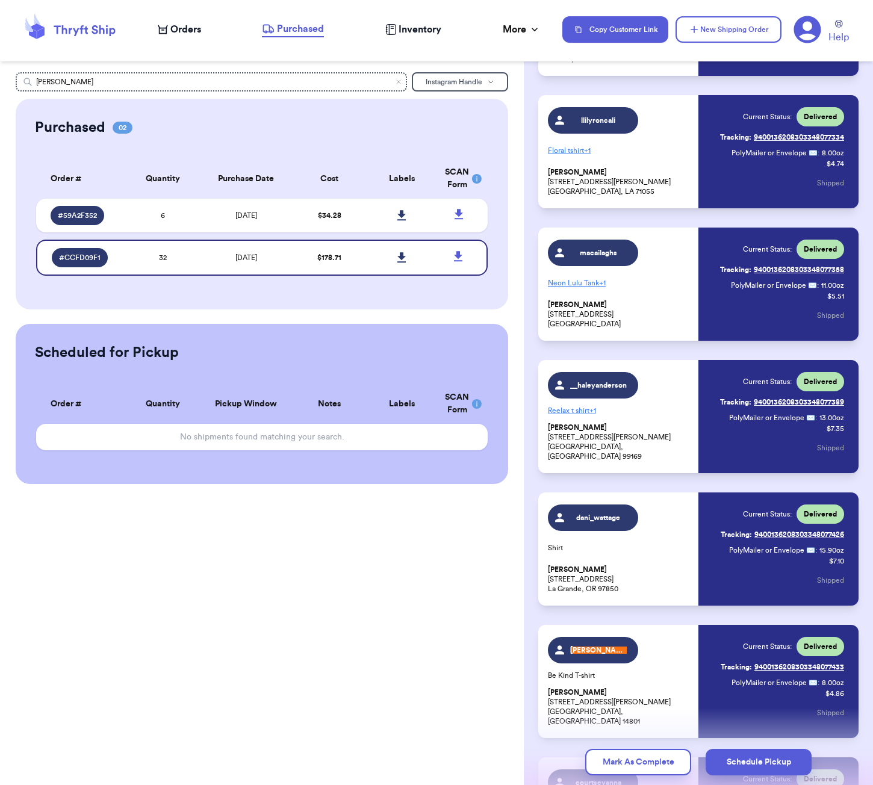
scroll to position [3380, 0]
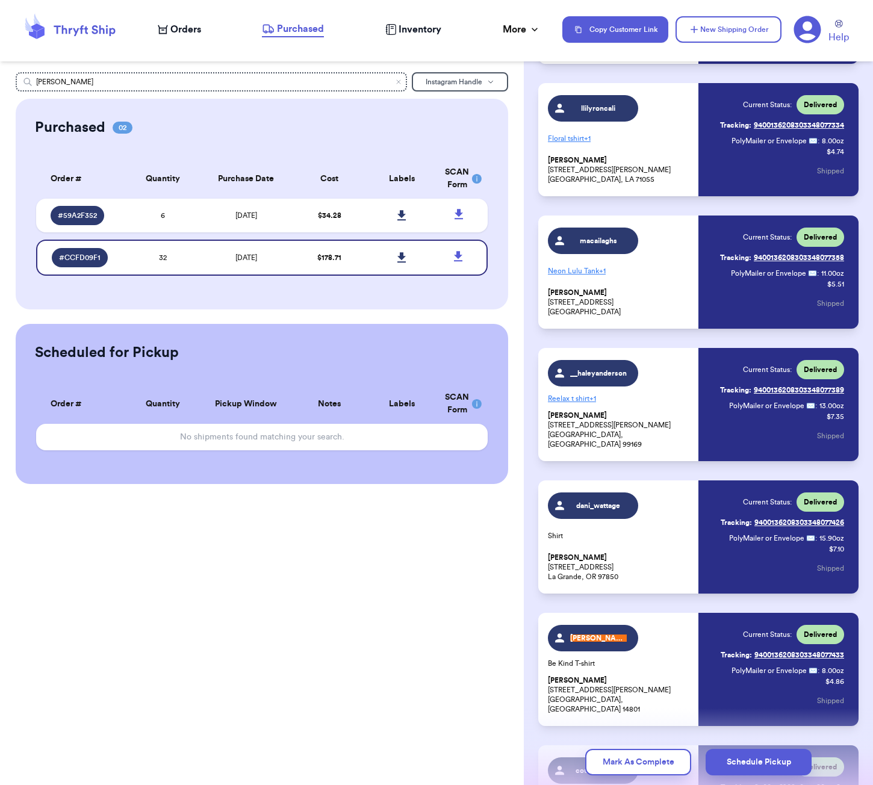
click at [169, 34] on div "Orders" at bounding box center [179, 29] width 43 height 14
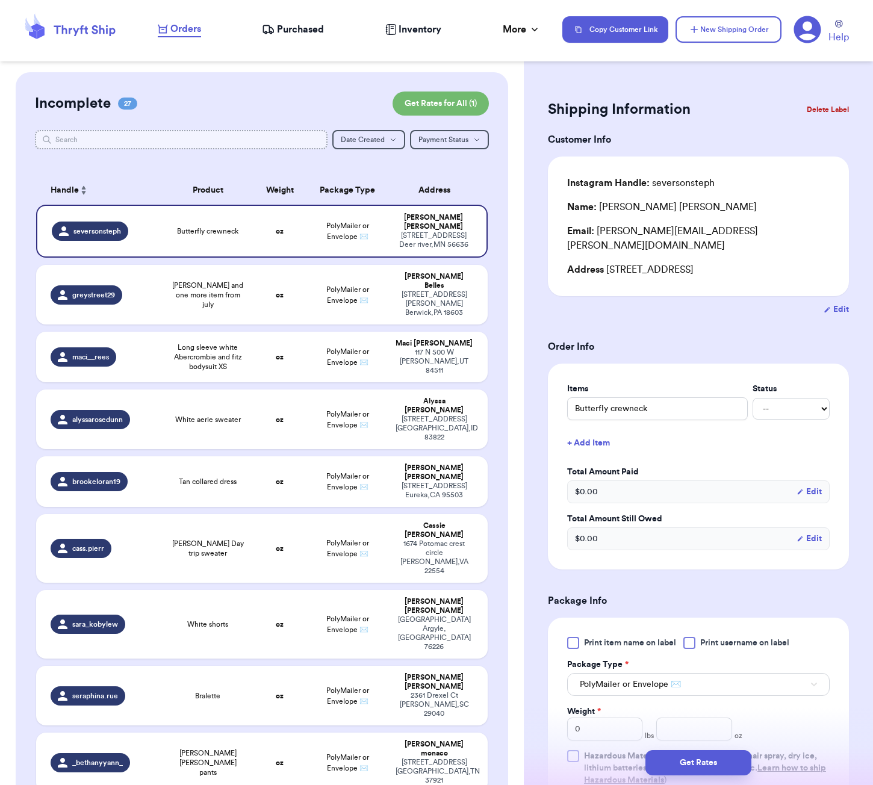
click at [161, 136] on input "text" at bounding box center [181, 139] width 293 height 19
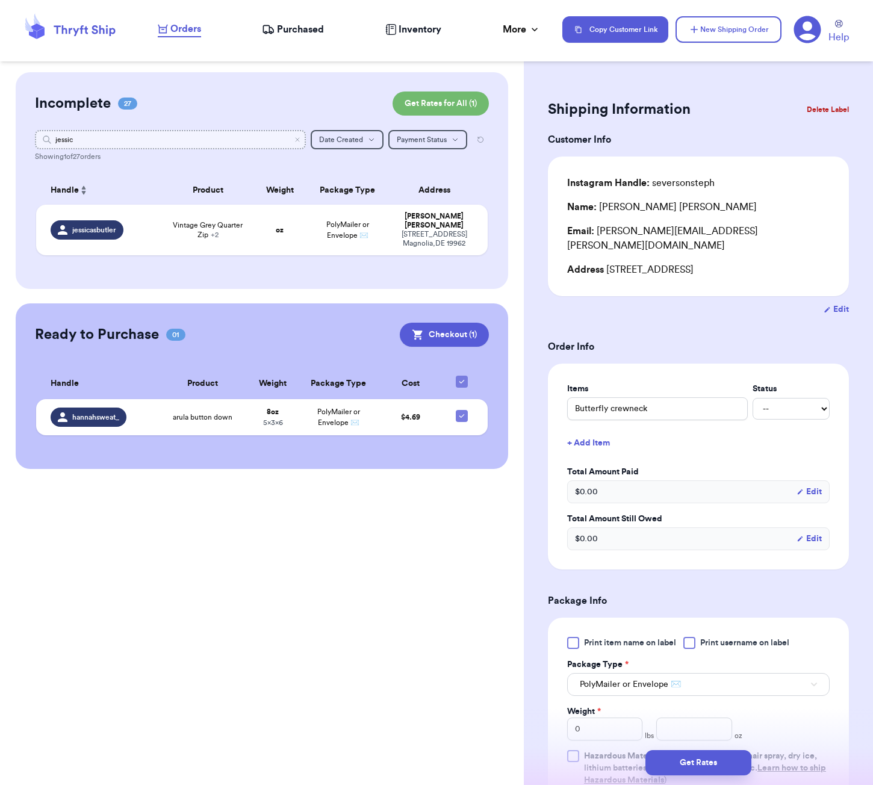
type input "[PERSON_NAME]"
click at [186, 228] on span "Vintage Grey Quarter Zip + 2" at bounding box center [208, 229] width 76 height 19
type input "Vintage Grey Quarter Zip"
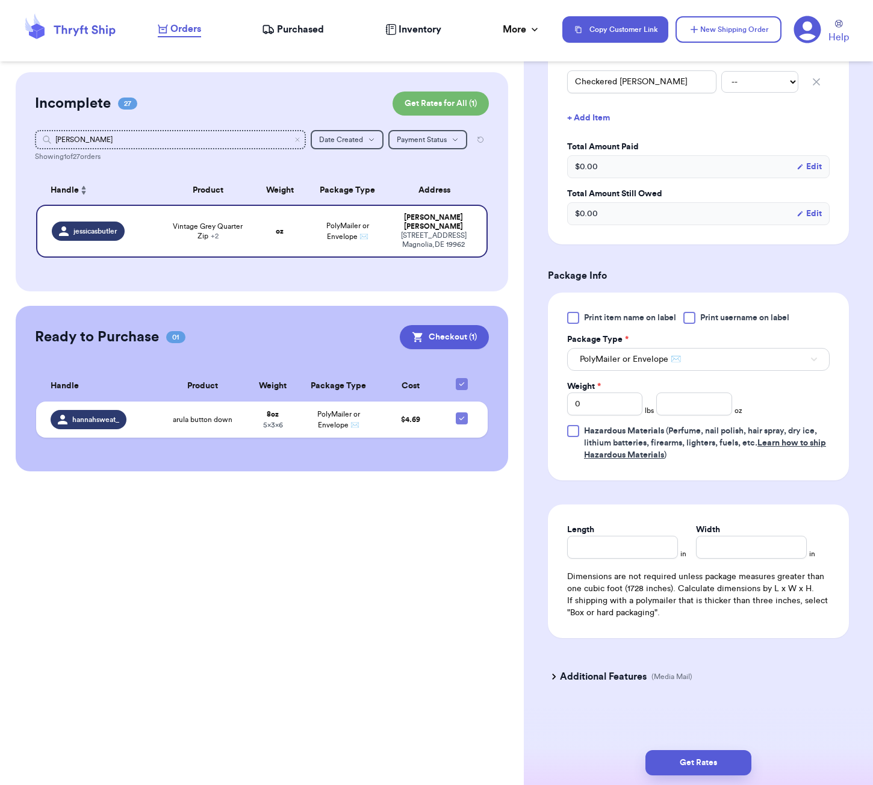
scroll to position [389, 0]
click at [689, 403] on input "number" at bounding box center [693, 404] width 75 height 23
type input "60"
click at [643, 556] on input "Length" at bounding box center [622, 547] width 111 height 23
type input "11"
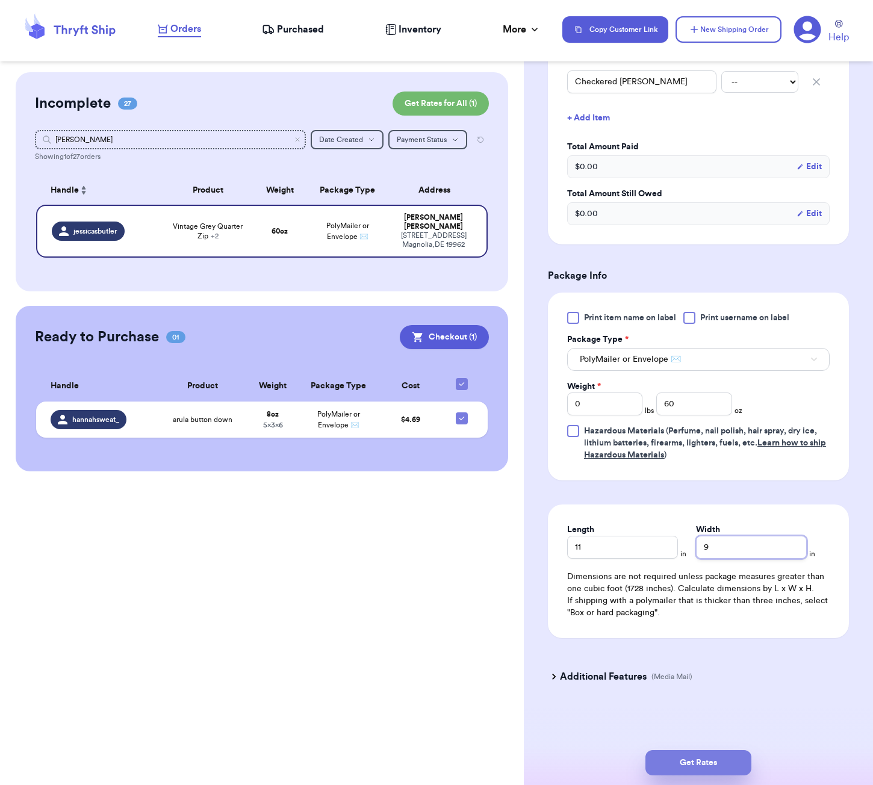
type input "9"
click at [707, 768] on button "Get Rates" at bounding box center [698, 762] width 106 height 25
type input "3"
type input "12"
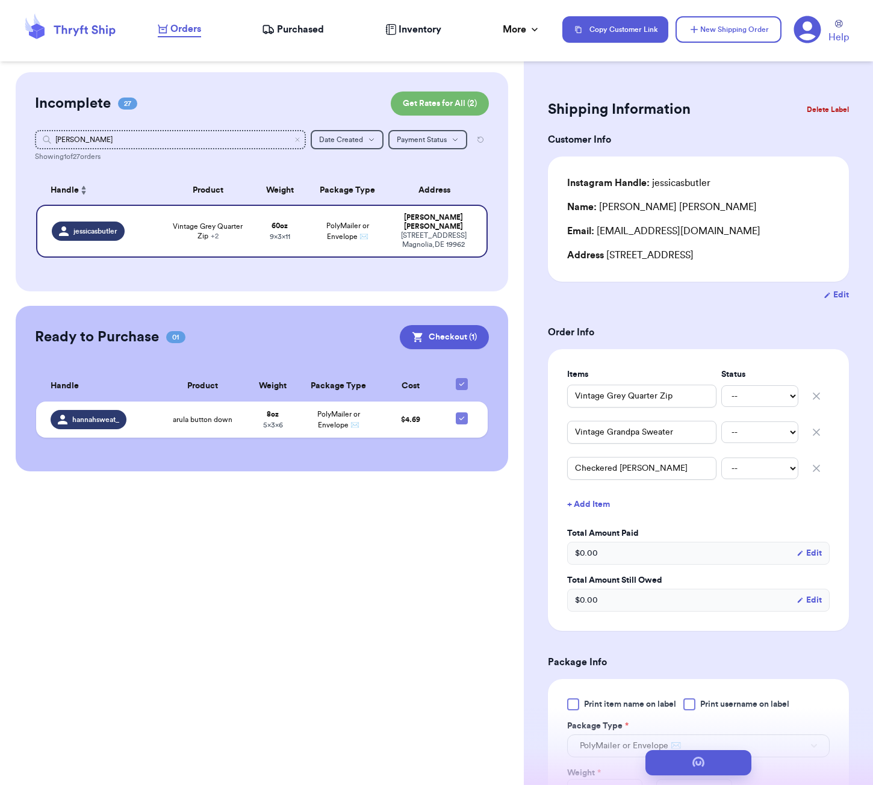
scroll to position [0, 0]
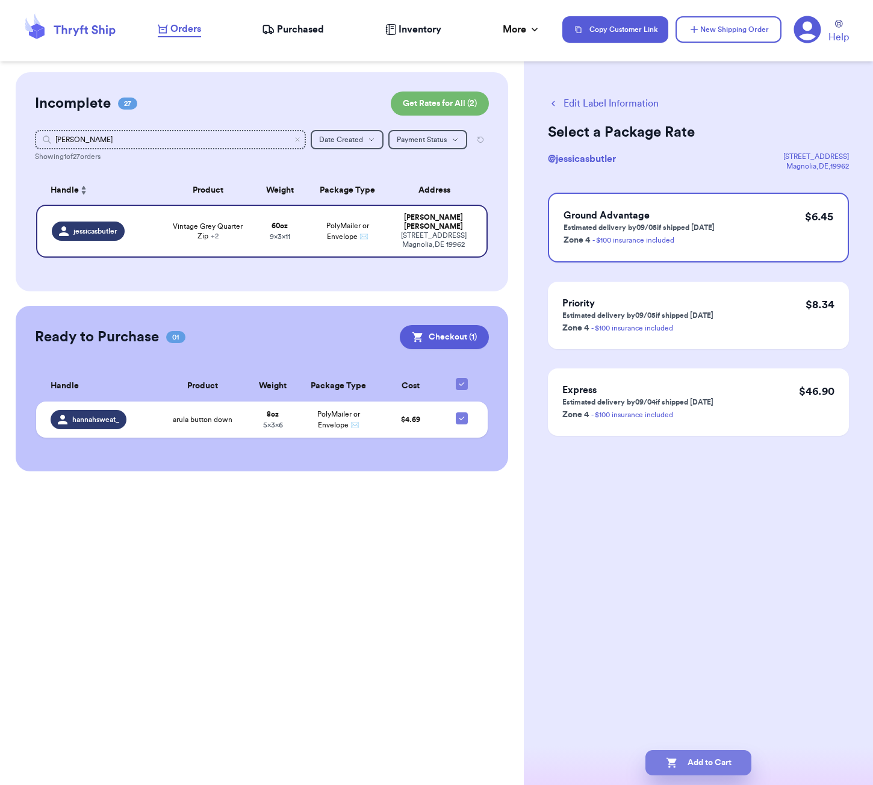
click at [739, 759] on button "Add to Cart" at bounding box center [698, 762] width 106 height 25
checkbox input "true"
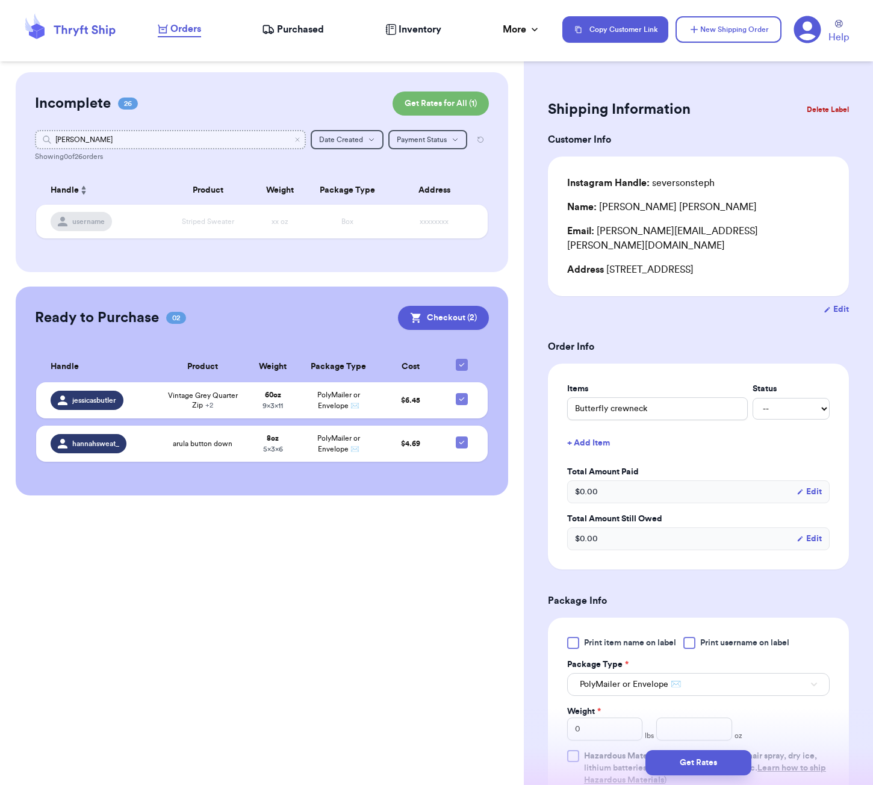
click at [199, 132] on input "[PERSON_NAME]" at bounding box center [170, 139] width 271 height 19
type input "c"
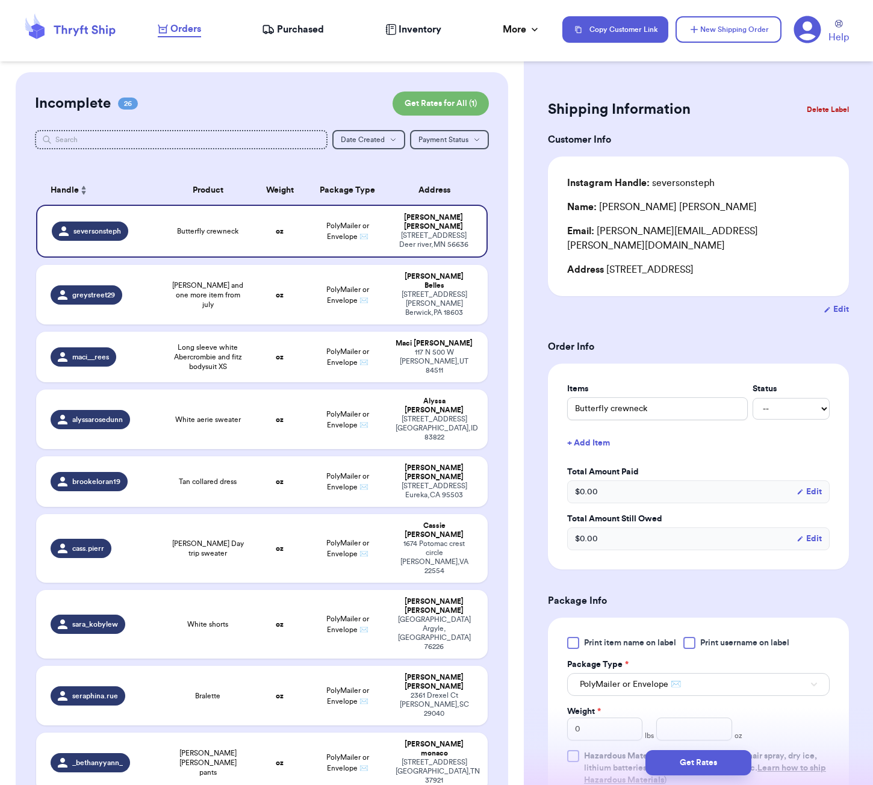
click at [735, 85] on div "Shipping Information Delete Label Customer Info Instagram Handle: seversonsteph…" at bounding box center [698, 591] width 349 height 1038
click at [718, 30] on button "New Shipping Order" at bounding box center [729, 29] width 106 height 26
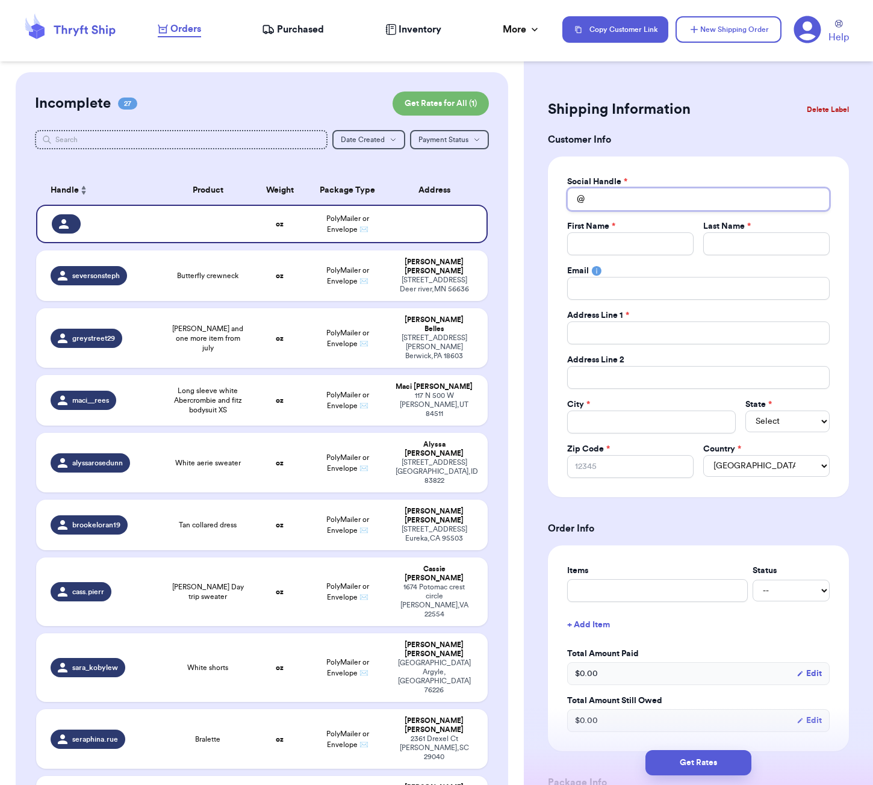
click at [716, 194] on input "Total Amount Paid" at bounding box center [698, 199] width 263 height 23
type input "m"
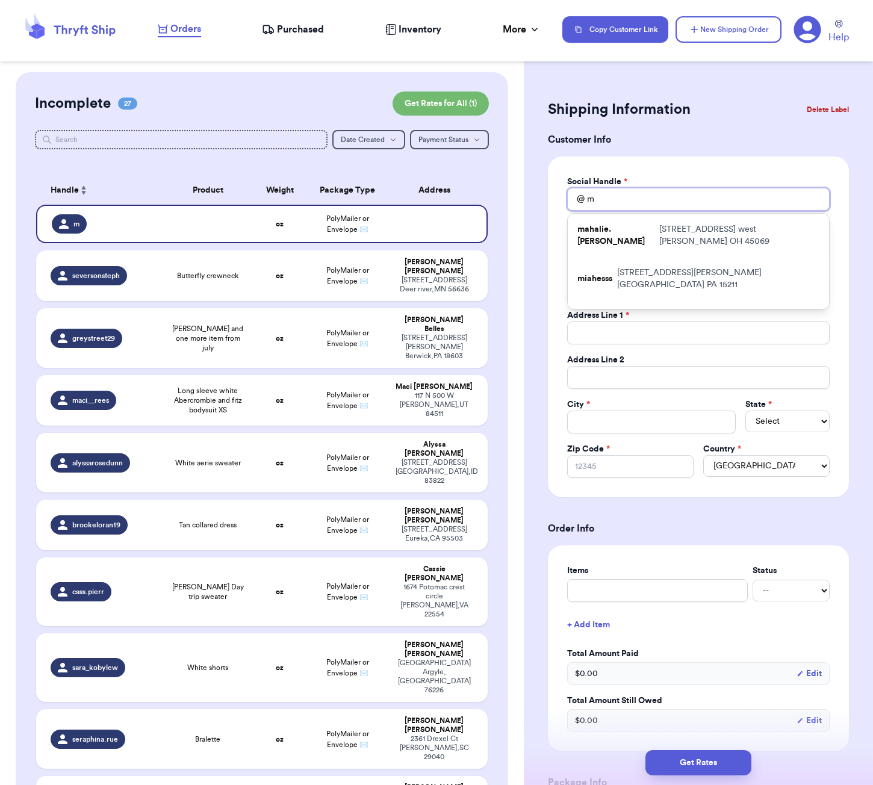
type input "me"
type input "mem"
type input "memi"
type input "memie"
type input "memies"
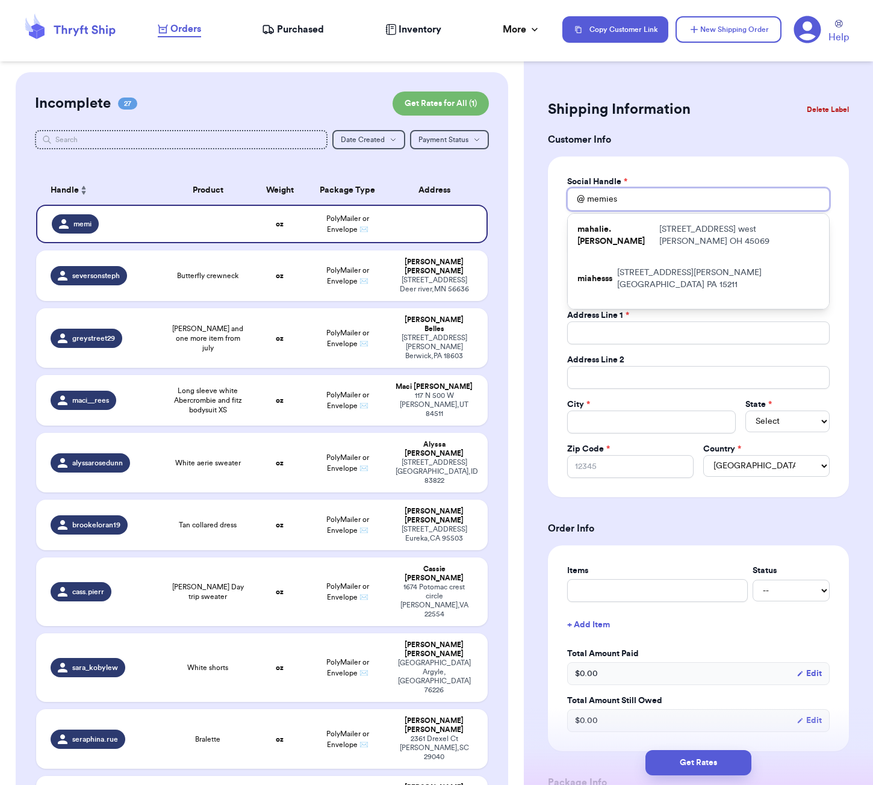
type input "memiesp"
type input "memiespn"
type input "memiespna"
type input "memiespnal"
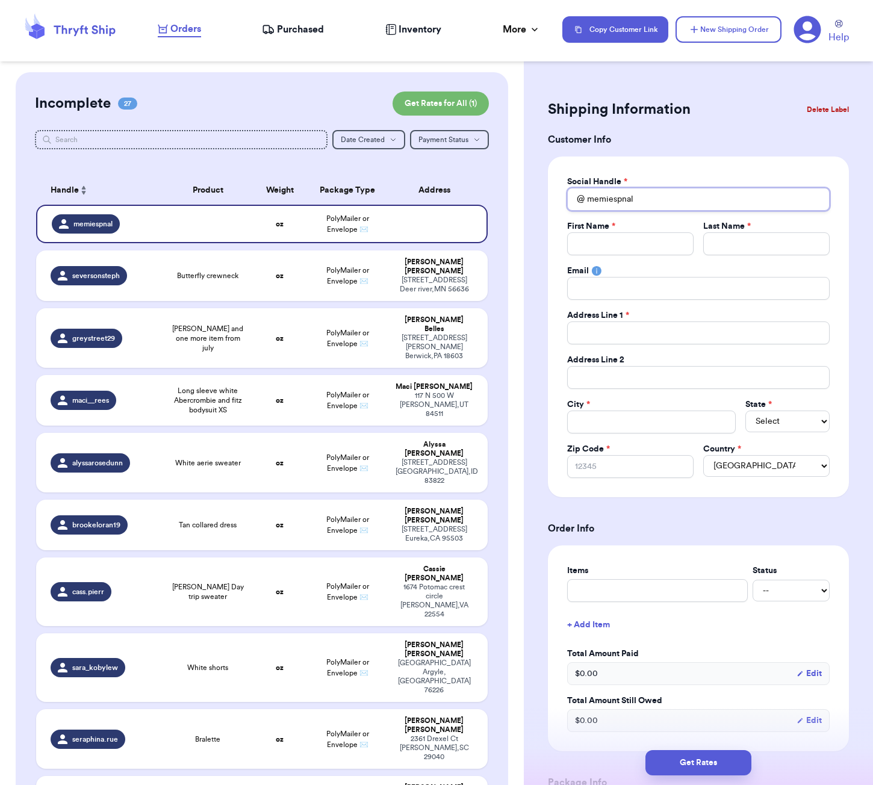
type input "memiespna"
type input "memiespn"
type input "memiesp"
type input "memies"
type input "memiesp"
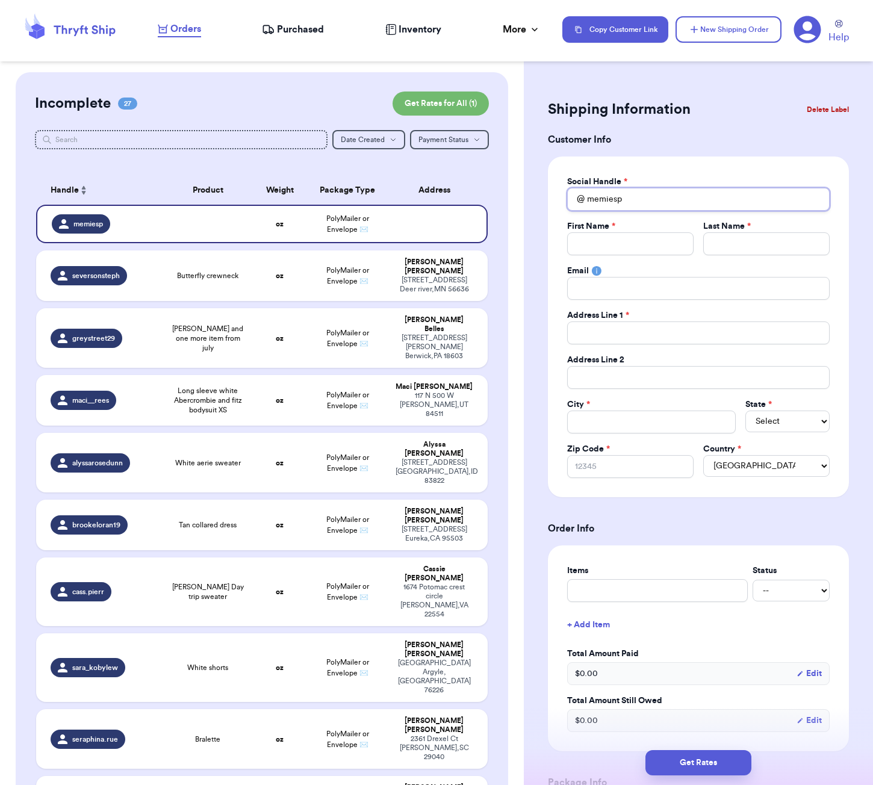
type input "memiespi"
type input "memiespin"
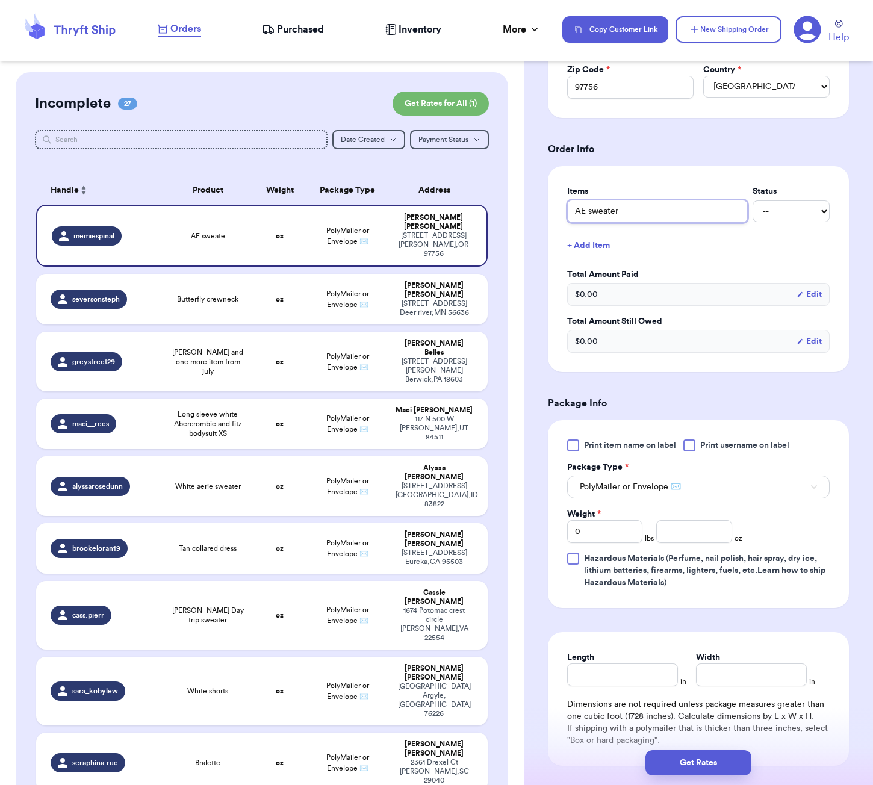
scroll to position [395, 0]
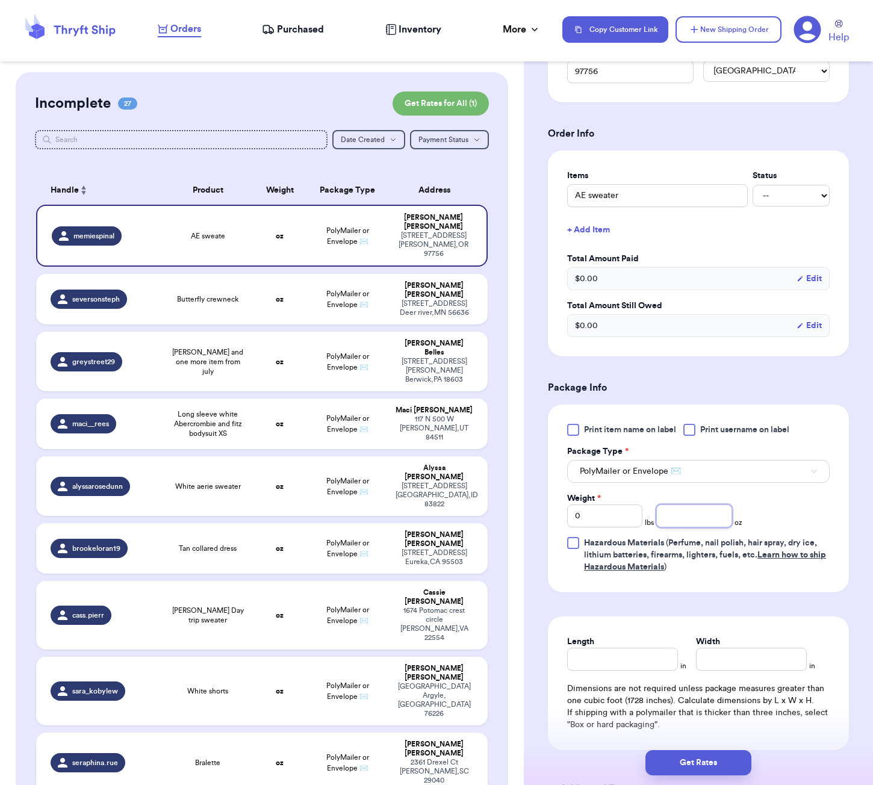
click at [686, 521] on input "number" at bounding box center [693, 516] width 75 height 23
click at [626, 651] on input "Length" at bounding box center [622, 659] width 111 height 23
click at [681, 764] on button "Get Rates" at bounding box center [698, 762] width 106 height 25
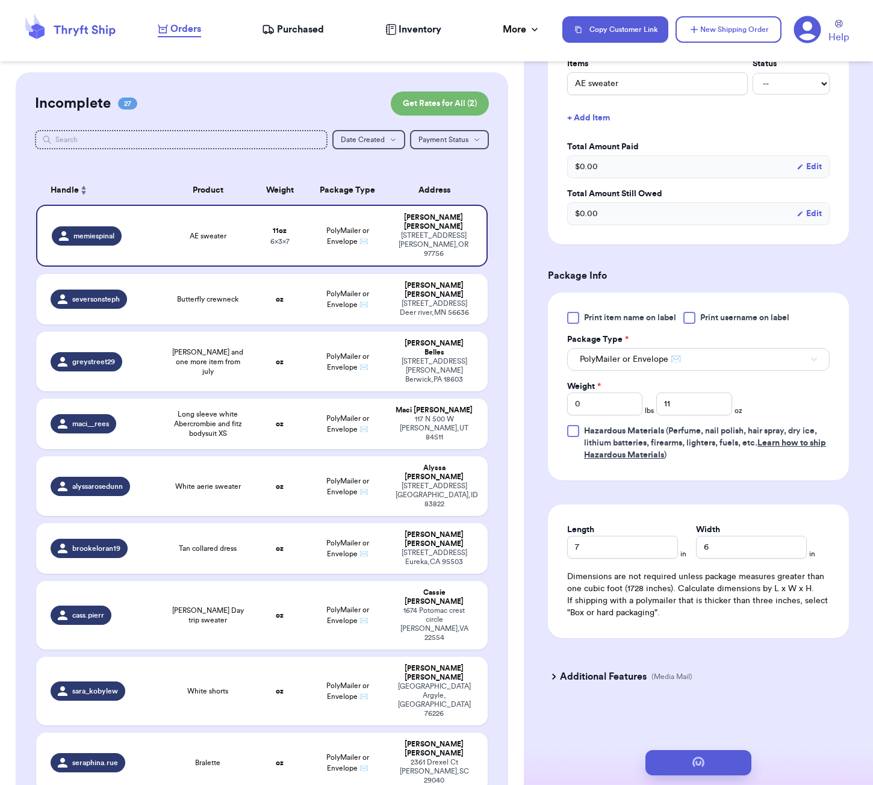
scroll to position [0, 0]
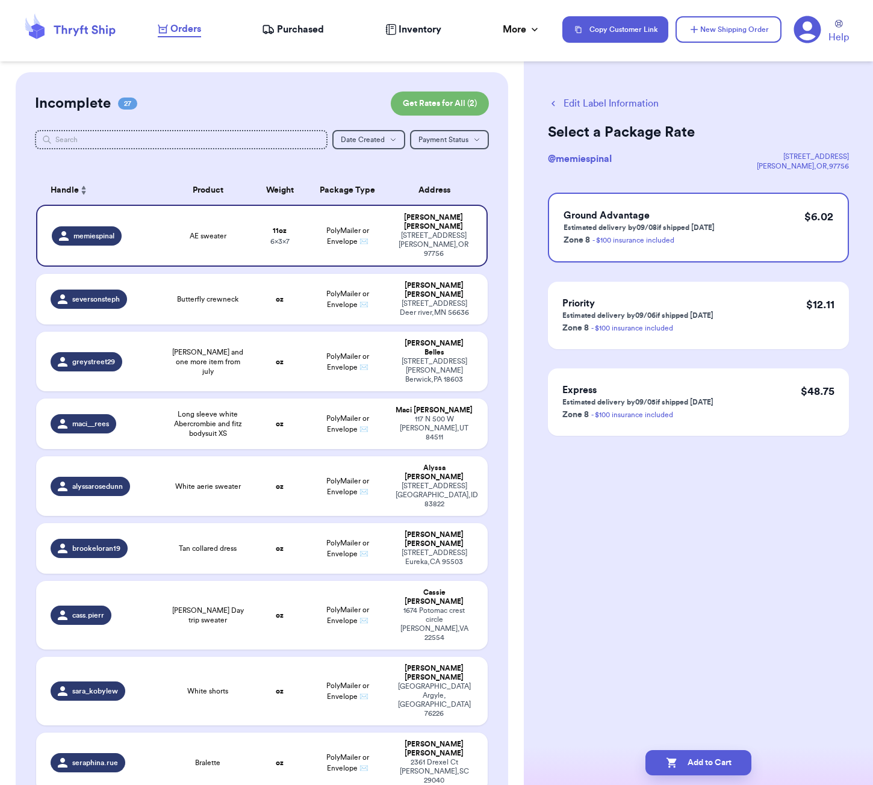
drag, startPoint x: 727, startPoint y: 765, endPoint x: 731, endPoint y: 723, distance: 42.3
click at [727, 765] on button "Add to Cart" at bounding box center [698, 762] width 106 height 25
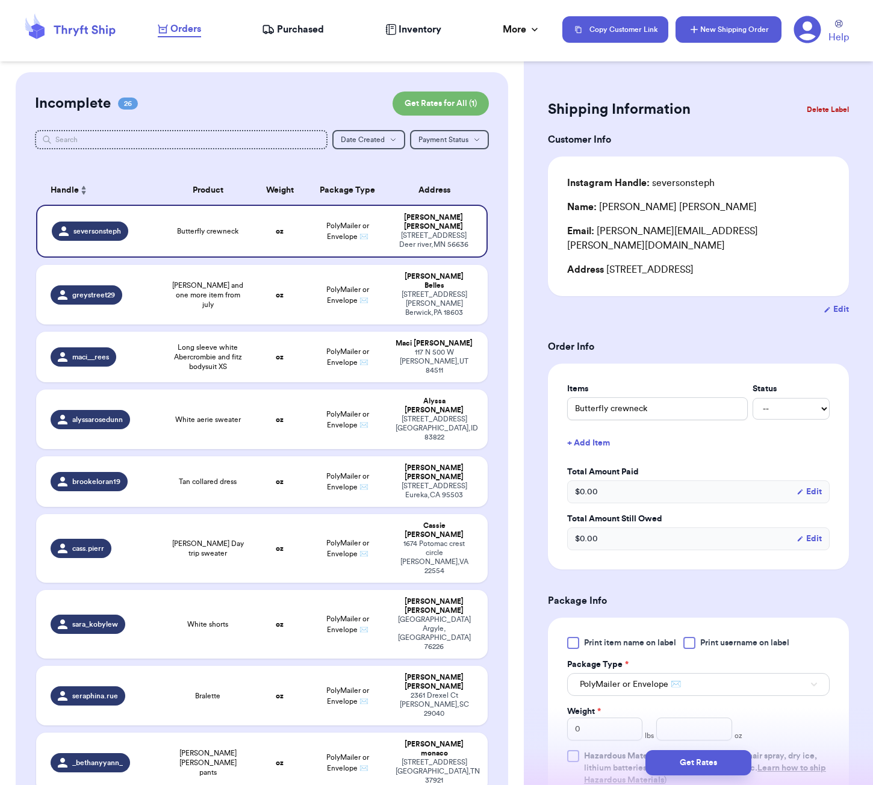
click at [708, 28] on button "New Shipping Order" at bounding box center [729, 29] width 106 height 26
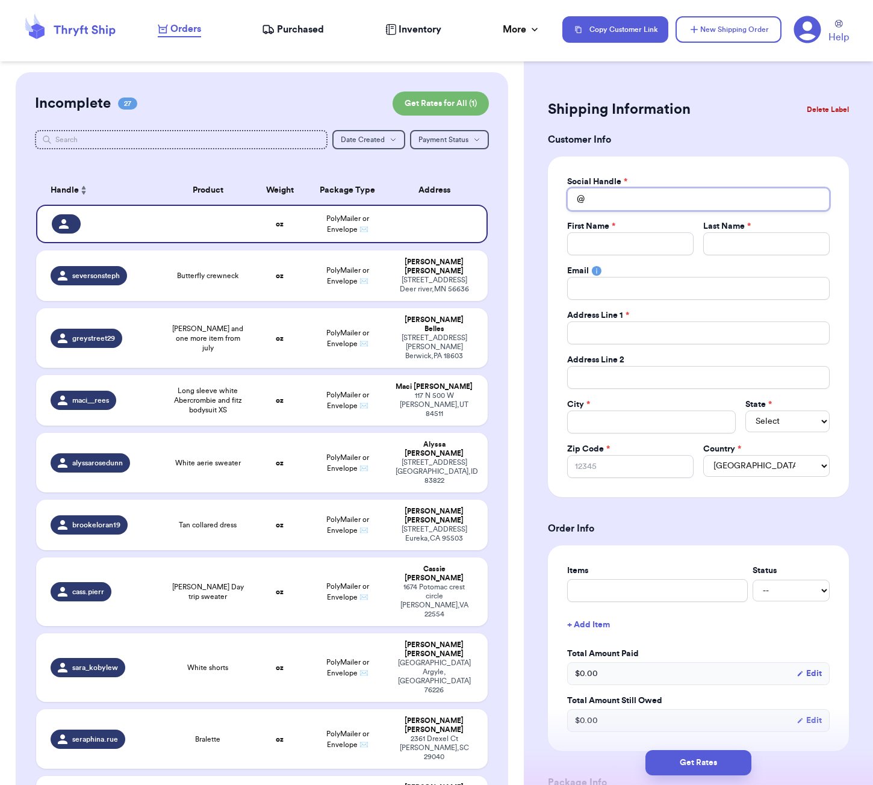
click at [623, 197] on input "Total Amount Paid" at bounding box center [698, 199] width 263 height 23
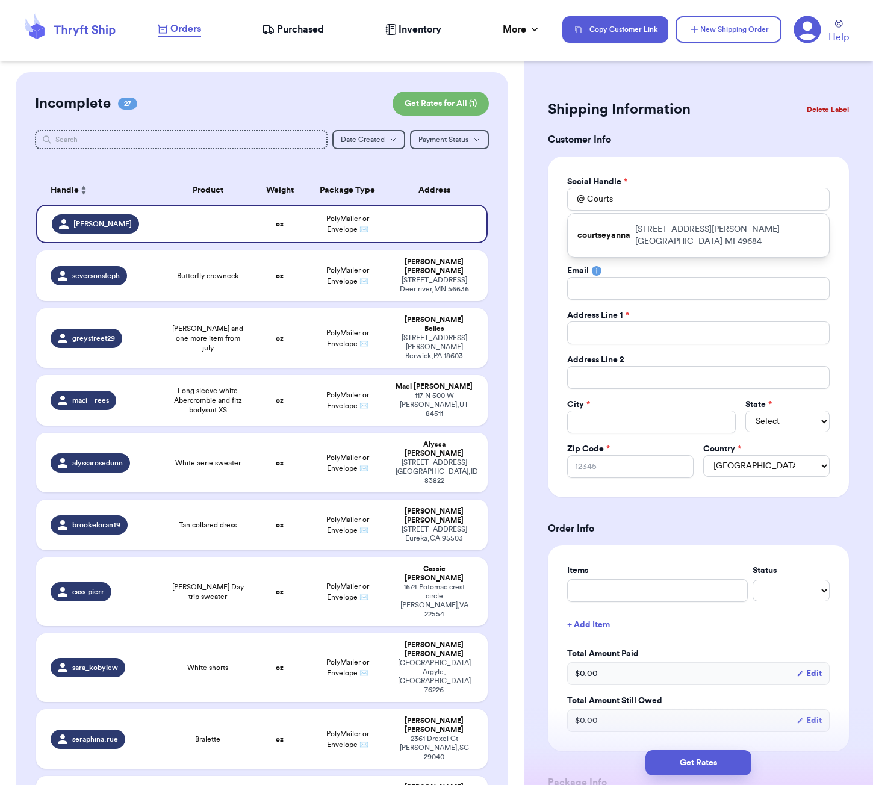
click at [740, 228] on p "[STREET_ADDRESS][PERSON_NAME]" at bounding box center [727, 235] width 184 height 24
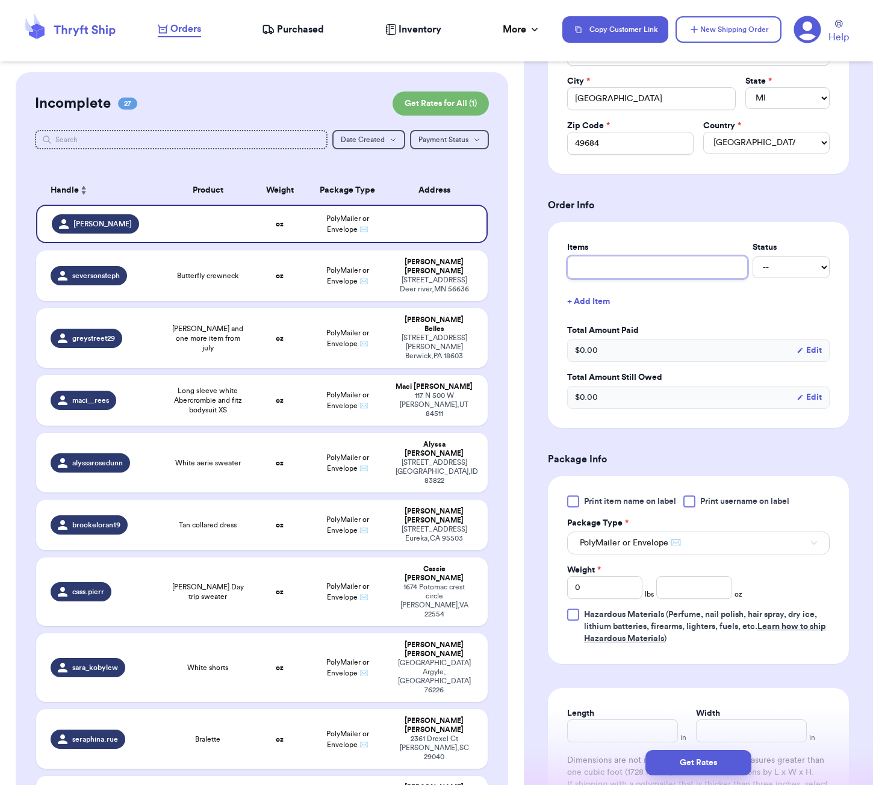
scroll to position [323, 0]
click at [691, 587] on input "number" at bounding box center [693, 588] width 75 height 23
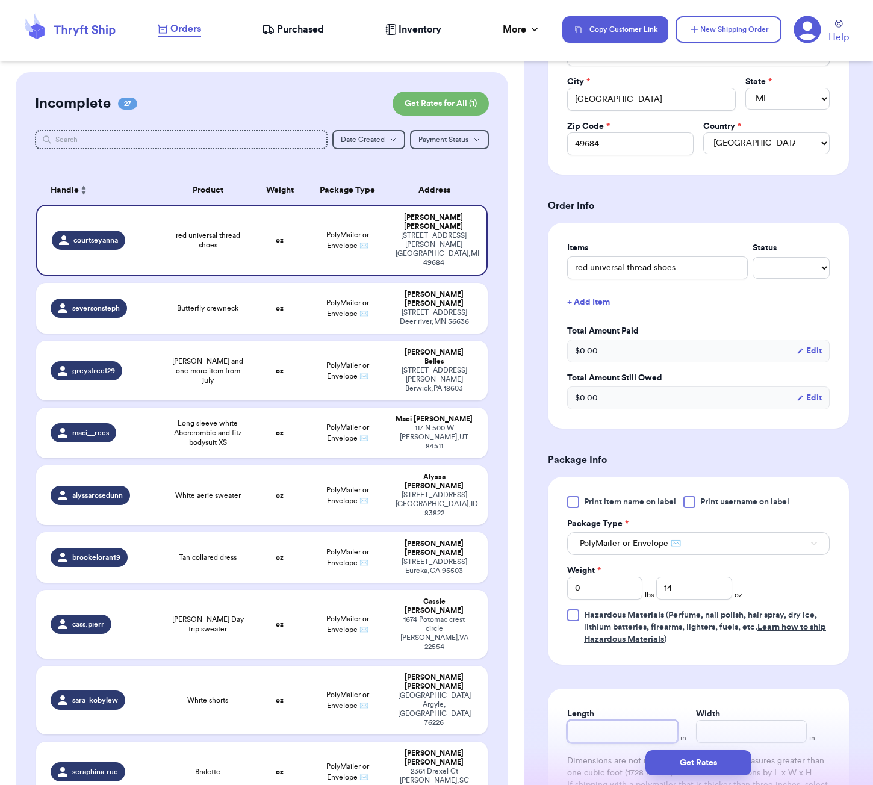
click at [604, 727] on input "Length" at bounding box center [622, 731] width 111 height 23
click at [694, 763] on button "Get Rates" at bounding box center [698, 762] width 106 height 25
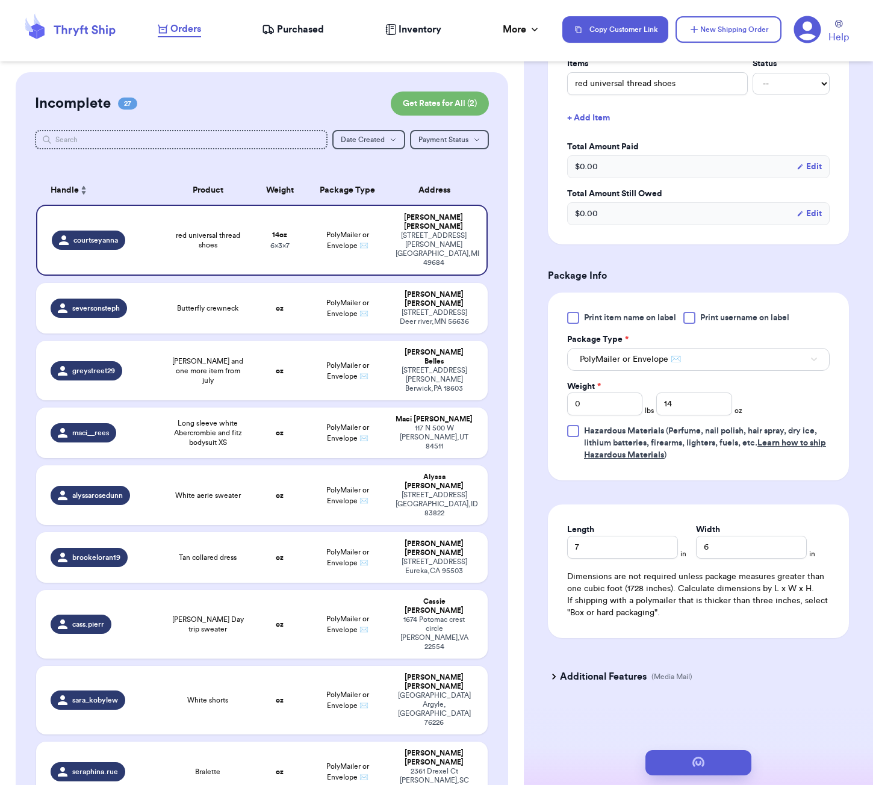
scroll to position [0, 0]
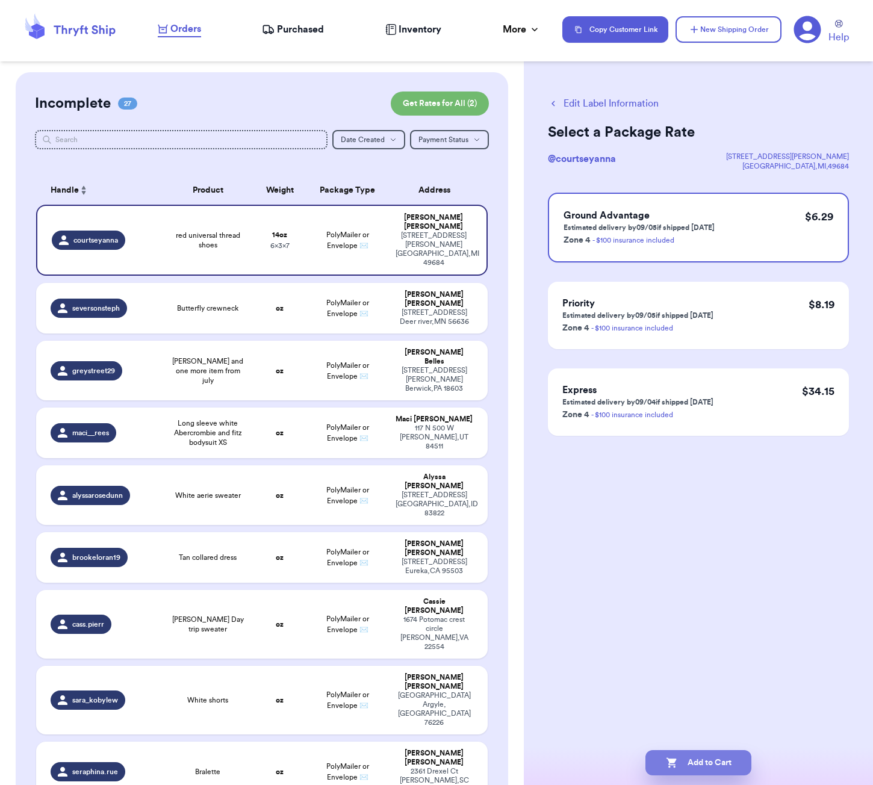
click at [698, 768] on button "Add to Cart" at bounding box center [698, 762] width 106 height 25
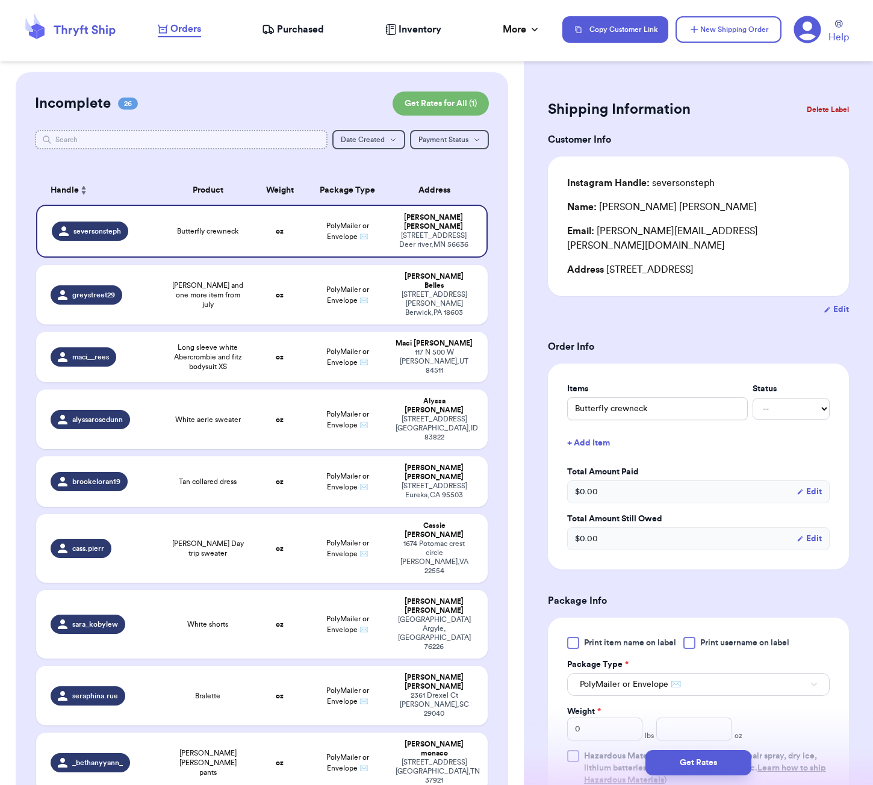
click at [164, 135] on input "text" at bounding box center [181, 139] width 293 height 19
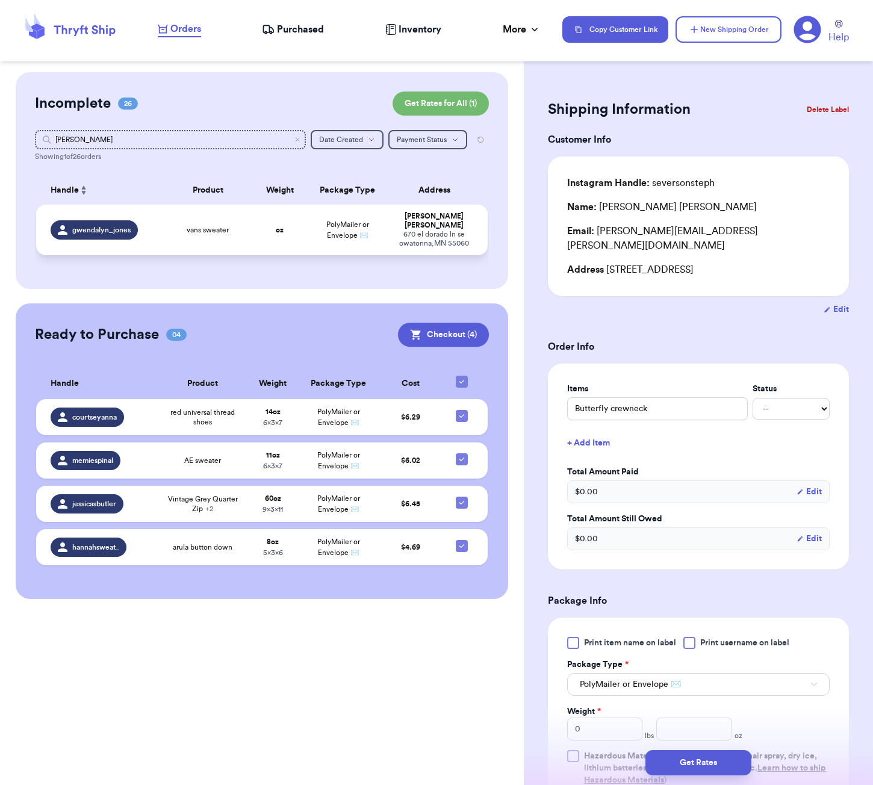
drag, startPoint x: 165, startPoint y: 135, endPoint x: 220, endPoint y: 237, distance: 115.9
click at [220, 235] on span "vans sweater" at bounding box center [208, 230] width 42 height 10
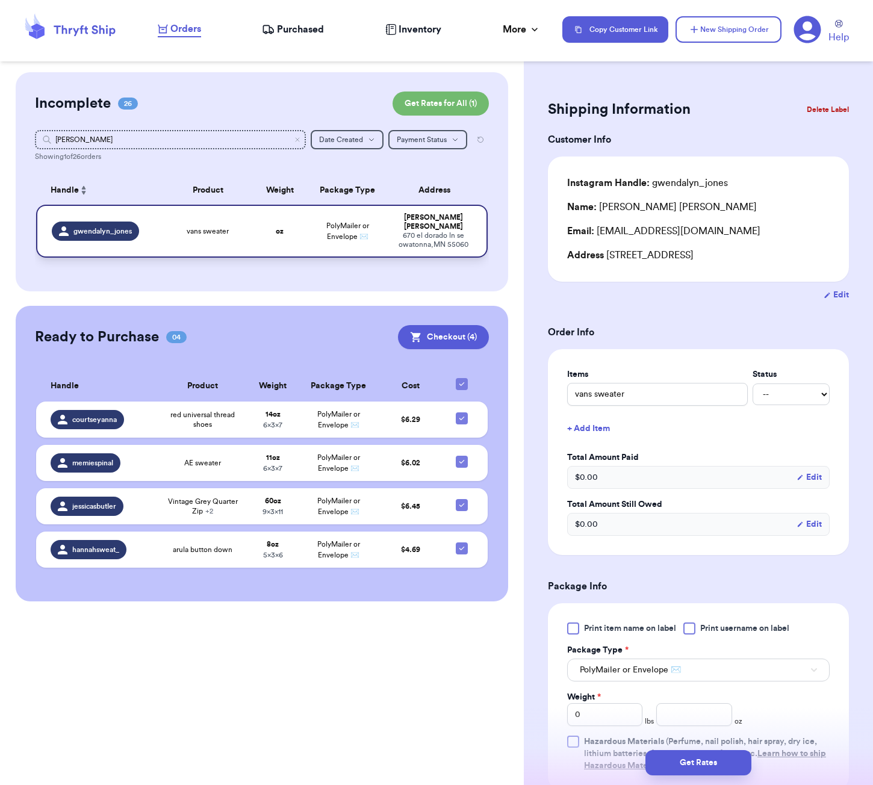
click at [234, 234] on div "vans sweater" at bounding box center [208, 231] width 76 height 10
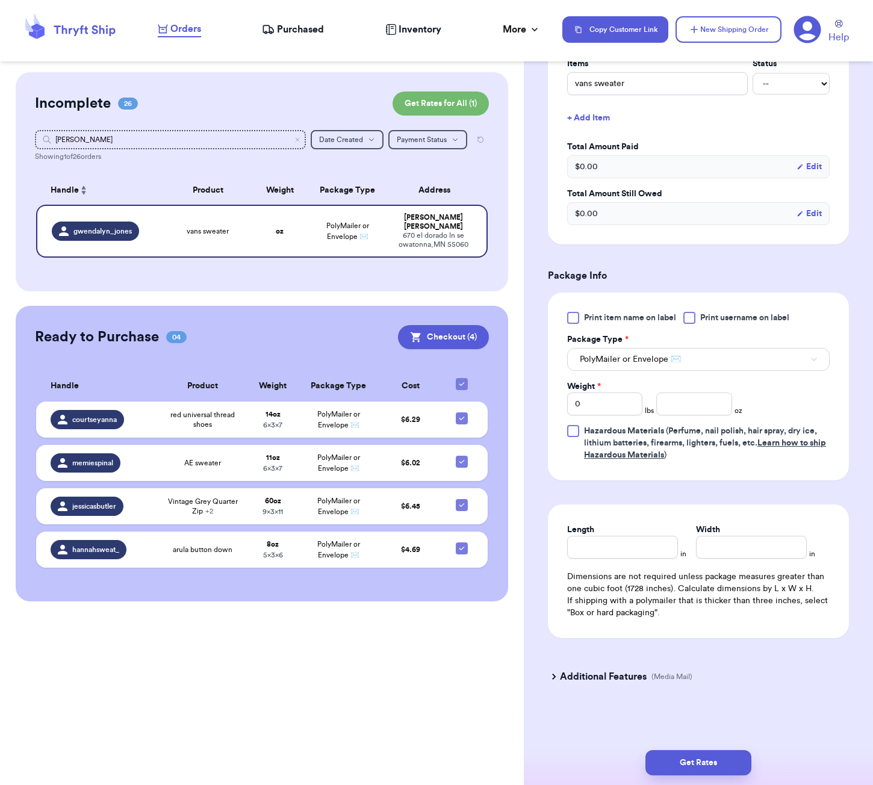
scroll to position [313, 0]
click at [697, 403] on input "number" at bounding box center [693, 404] width 75 height 23
click at [660, 548] on input "Length" at bounding box center [622, 547] width 111 height 23
click at [714, 766] on button "Get Rates" at bounding box center [698, 762] width 106 height 25
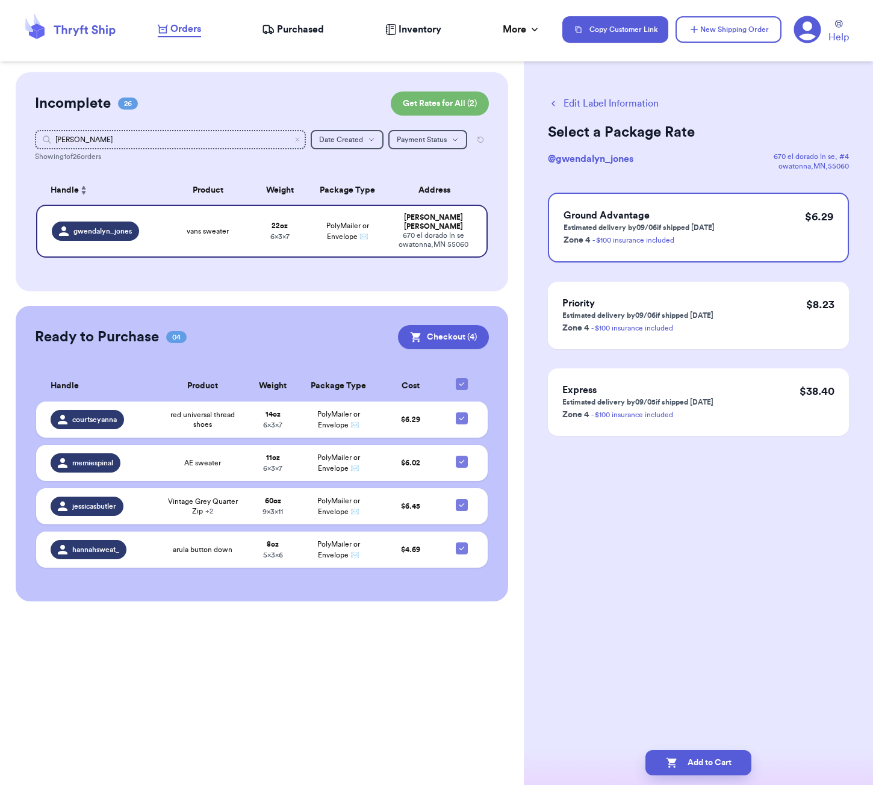
scroll to position [0, 0]
click at [712, 758] on button "Add to Cart" at bounding box center [698, 762] width 106 height 25
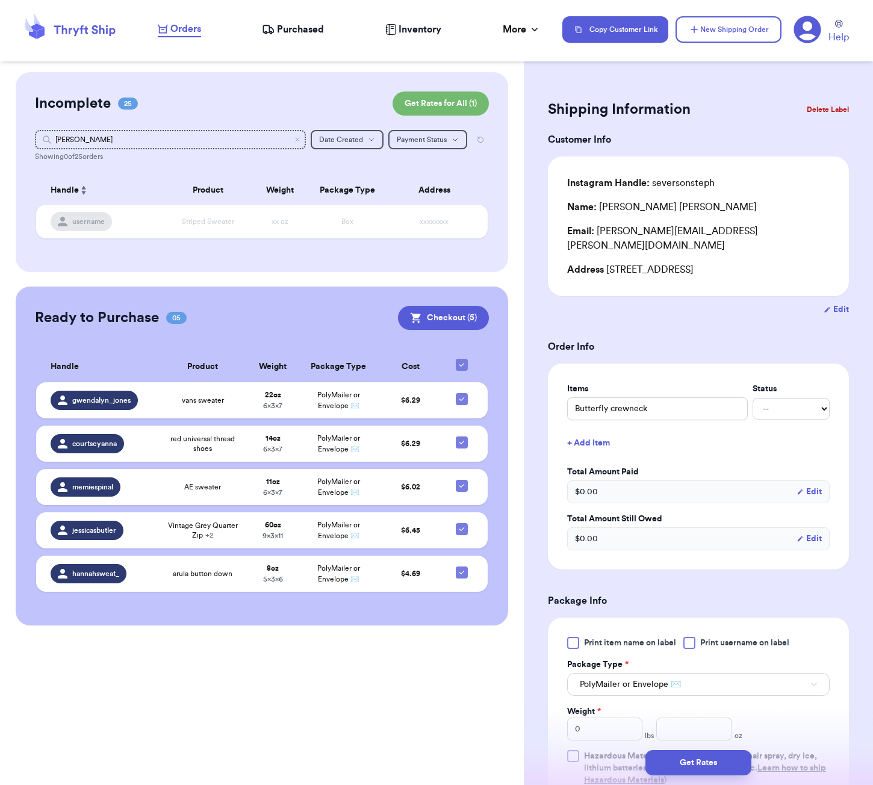
click at [650, 131] on form "Shipping Information Delete Label Customer Info Instagram Handle: seversonsteph…" at bounding box center [698, 561] width 301 height 930
click at [184, 139] on input "[PERSON_NAME]" at bounding box center [170, 139] width 271 height 19
click at [183, 139] on input "[PERSON_NAME]" at bounding box center [170, 139] width 271 height 19
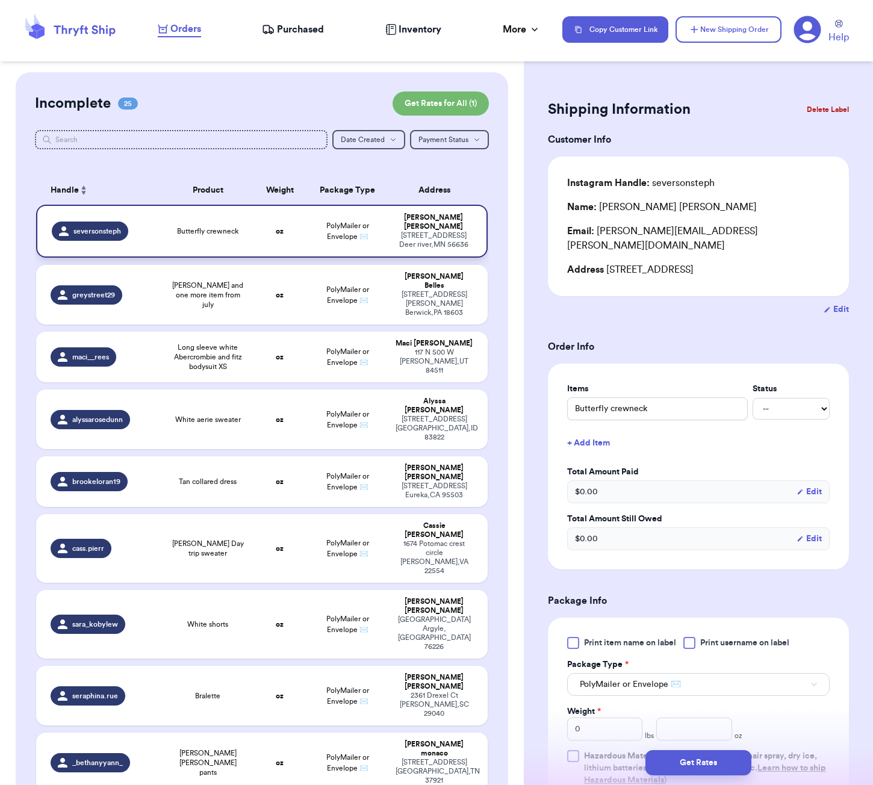
click at [223, 244] on td "Butterfly crewneck" at bounding box center [208, 231] width 90 height 53
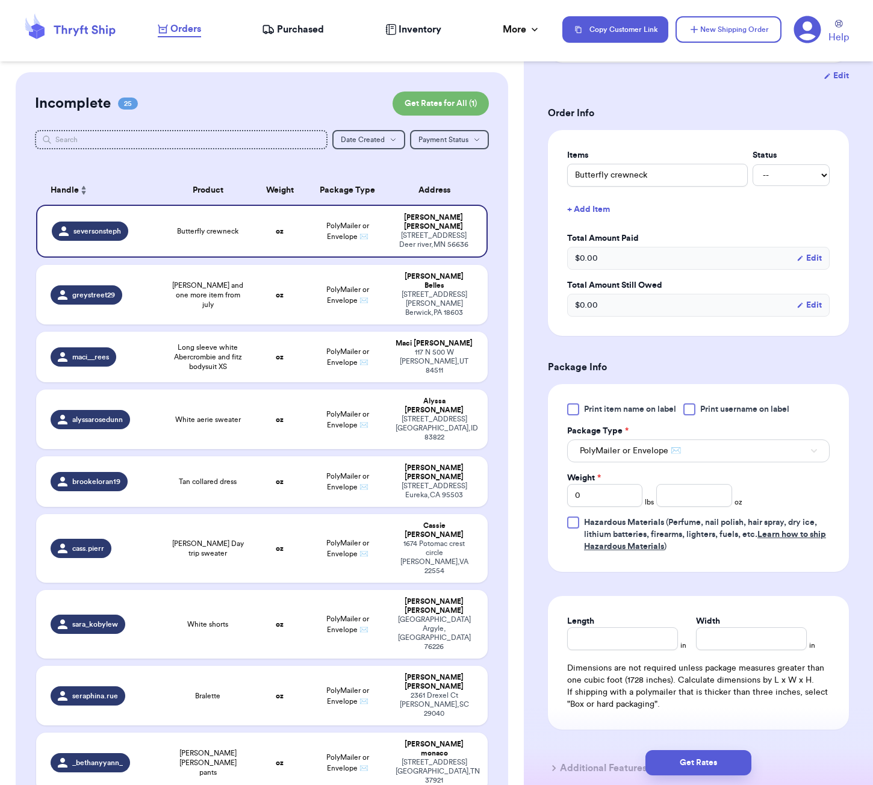
scroll to position [235, 0]
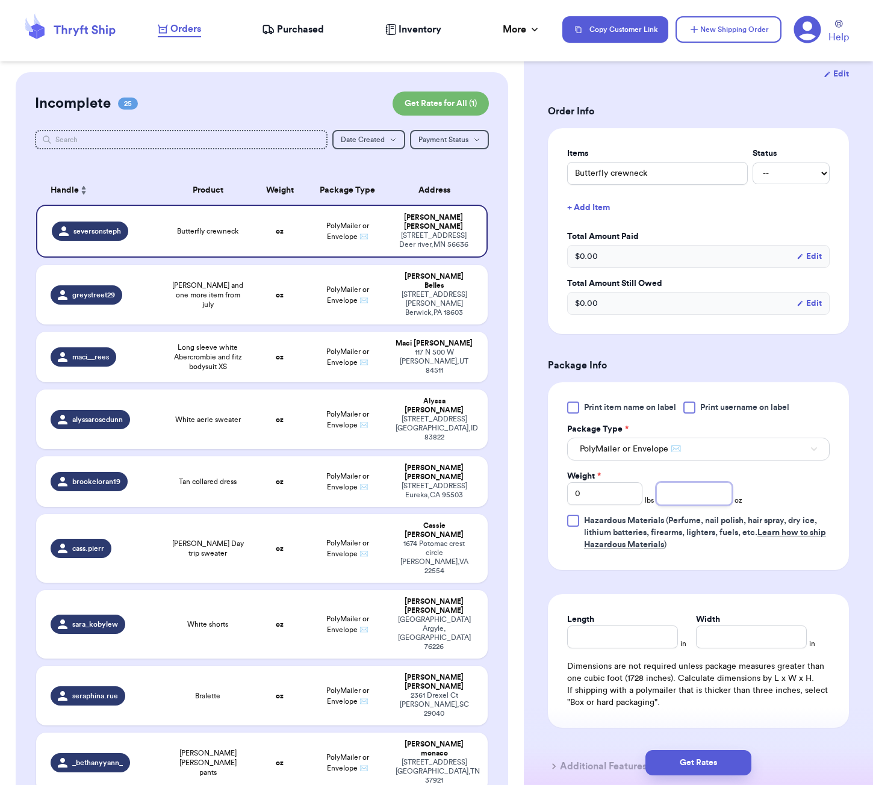
drag, startPoint x: 715, startPoint y: 482, endPoint x: 723, endPoint y: 469, distance: 15.1
click at [715, 482] on input "number" at bounding box center [693, 493] width 75 height 23
click at [639, 634] on input "Length" at bounding box center [622, 637] width 111 height 23
click at [711, 761] on button "Get Rates" at bounding box center [698, 762] width 106 height 25
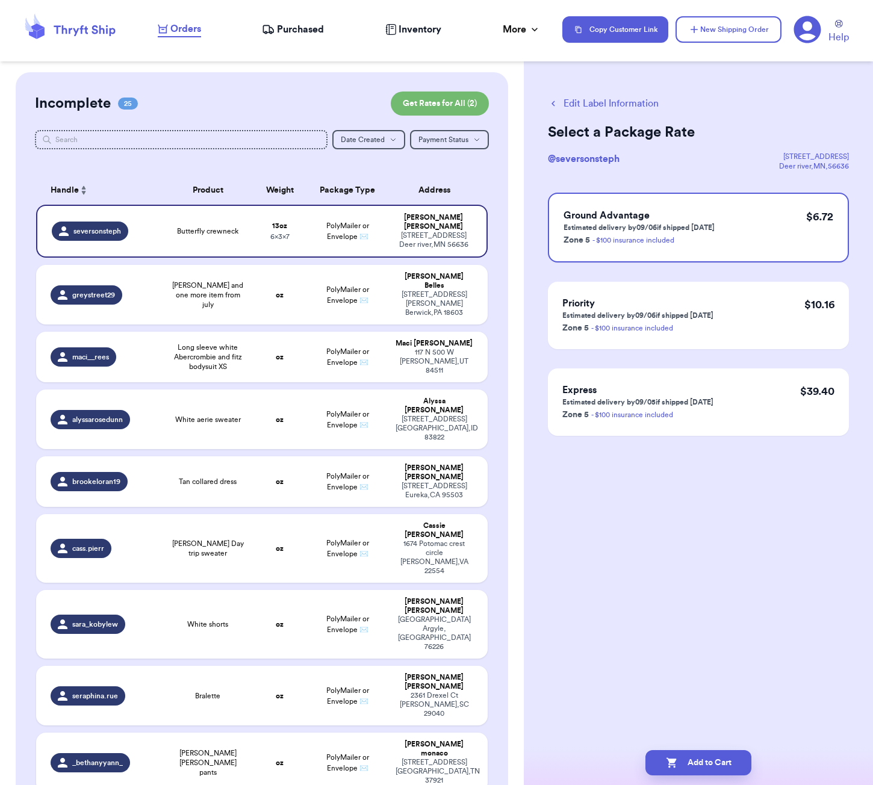
scroll to position [0, 0]
click at [729, 760] on button "Add to Cart" at bounding box center [698, 762] width 106 height 25
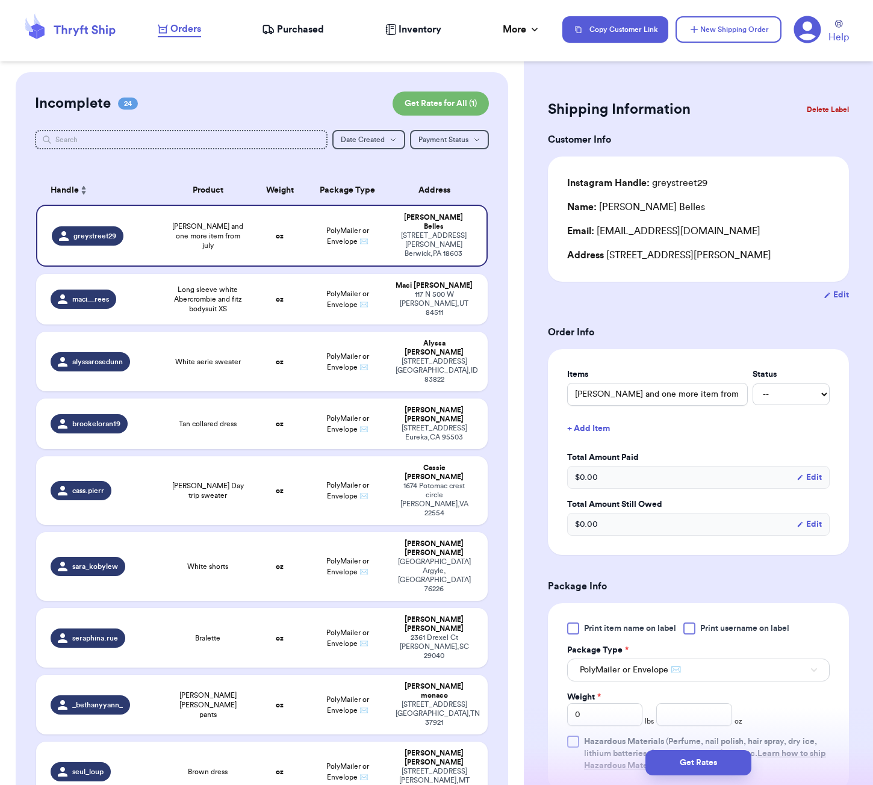
click at [768, 0] on html "Orders Purchased Inventory More Stats Completed Orders Copy Customer Link New S…" at bounding box center [436, 392] width 873 height 785
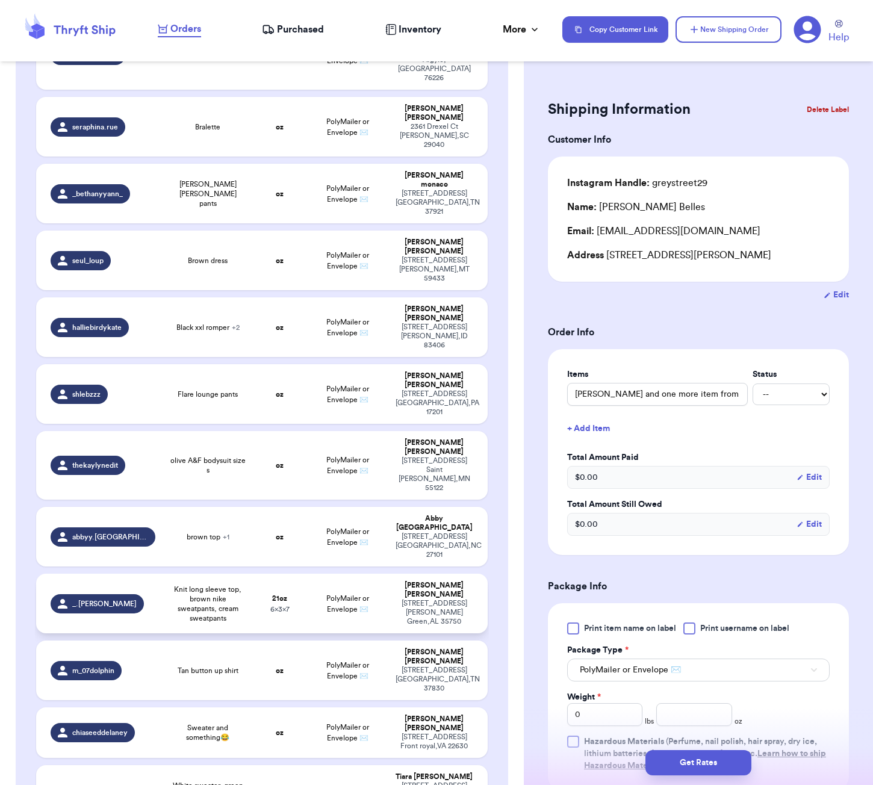
click at [246, 574] on td "Knit long sleeve top, brown nike sweatpants, cream sweatpants" at bounding box center [208, 604] width 90 height 60
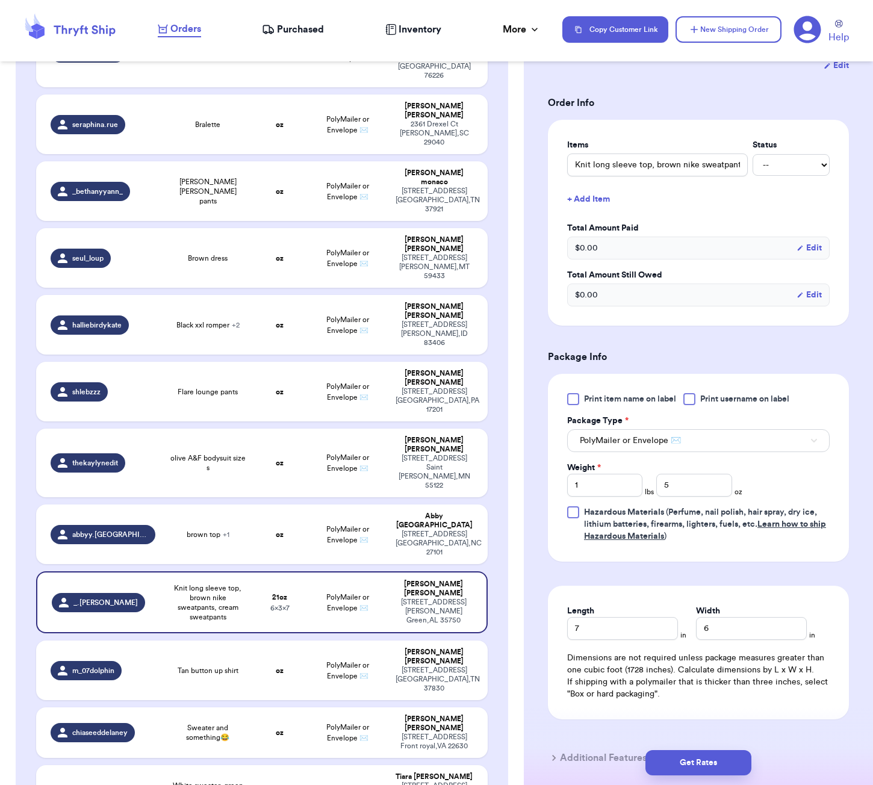
scroll to position [272, 0]
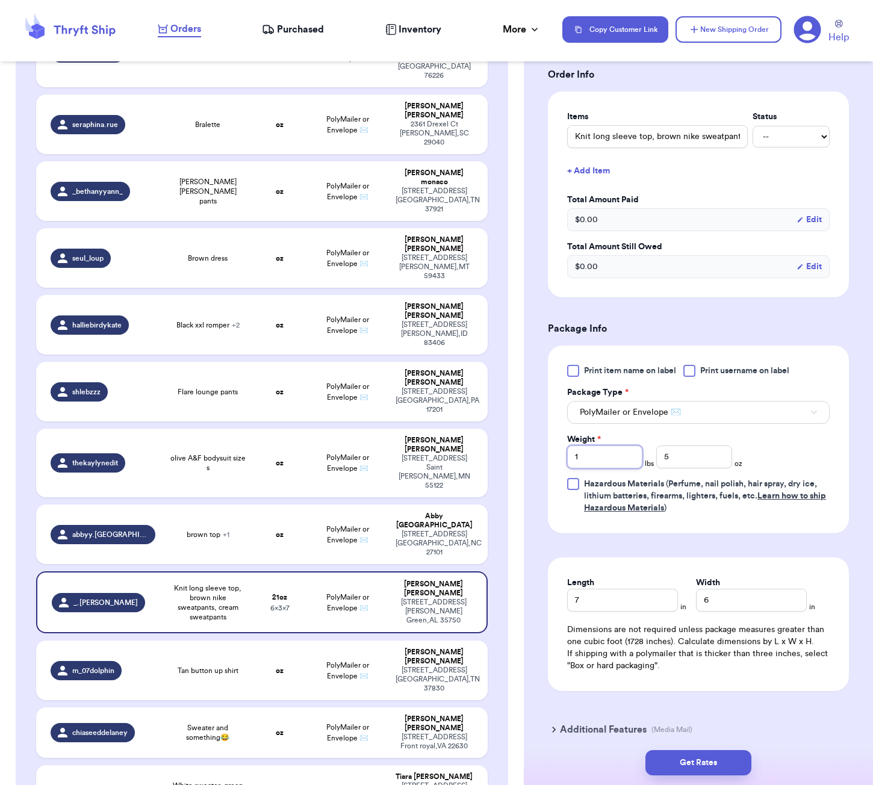
click at [609, 452] on input "1" at bounding box center [604, 457] width 75 height 23
click at [624, 589] on input "7" at bounding box center [622, 600] width 111 height 23
click at [709, 758] on button "Get Rates" at bounding box center [698, 762] width 106 height 25
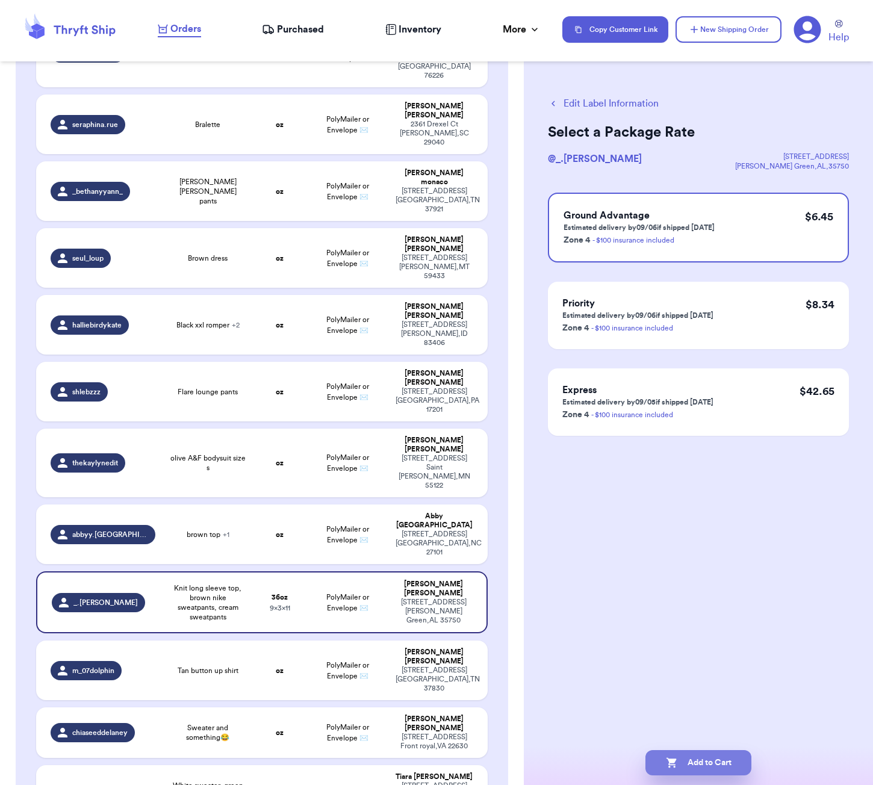
click at [716, 753] on button "Add to Cart" at bounding box center [698, 762] width 106 height 25
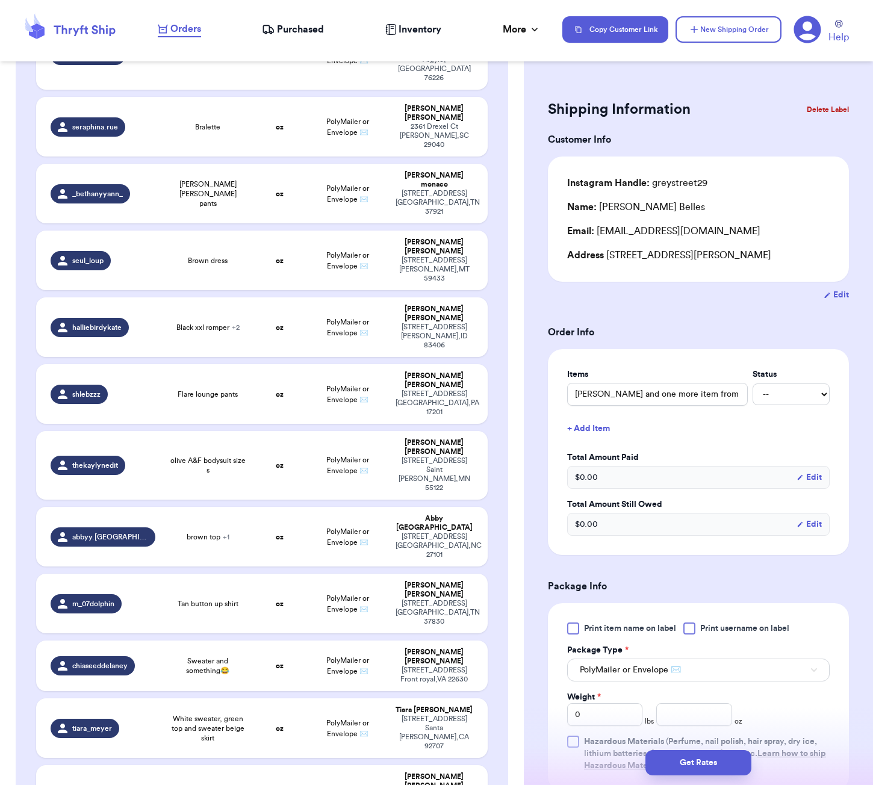
drag, startPoint x: 658, startPoint y: 23, endPoint x: 769, endPoint y: -14, distance: 116.9
click at [769, 0] on html "Orders Purchased Inventory More Stats Completed Orders Copy Customer Link New S…" at bounding box center [436, 392] width 873 height 785
click at [204, 231] on td "Brown dress" at bounding box center [208, 261] width 90 height 60
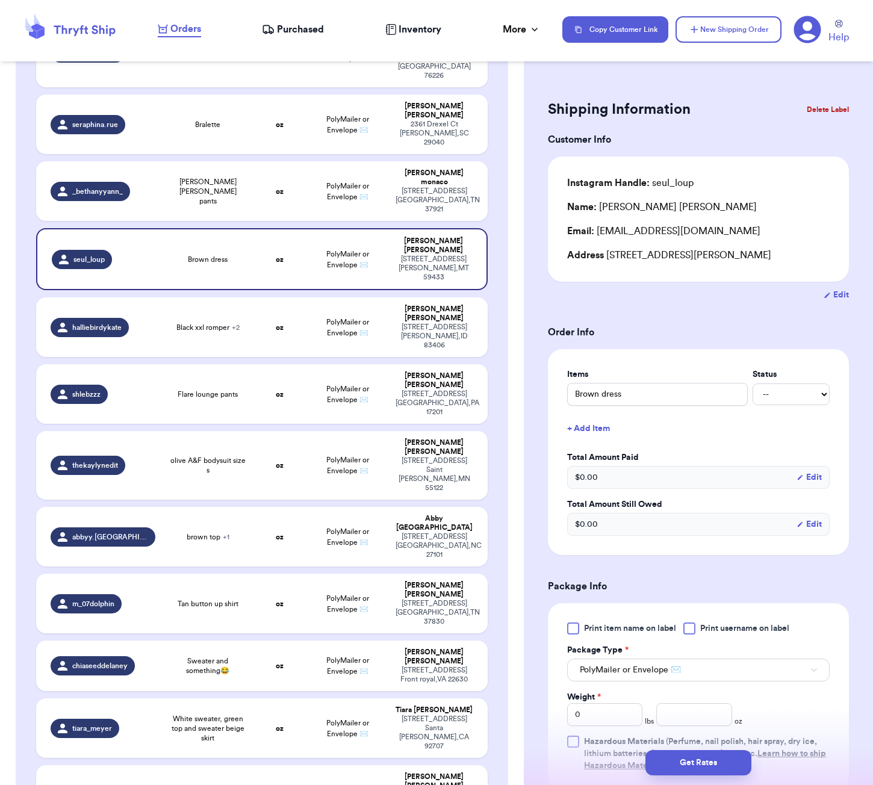
click at [586, 435] on button "+ Add Item" at bounding box center [698, 428] width 272 height 26
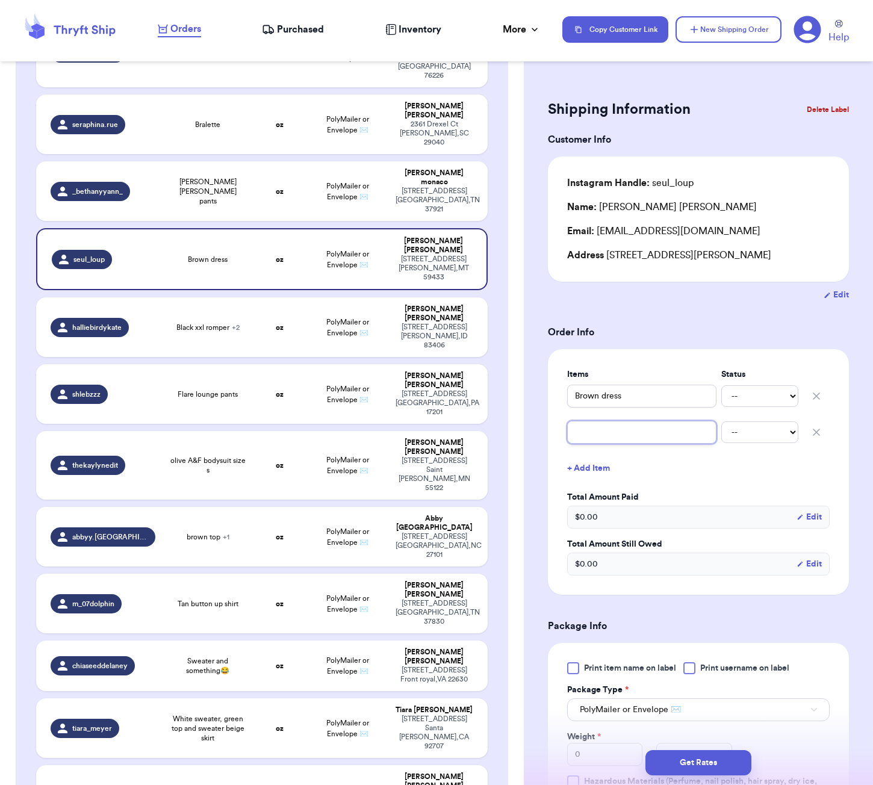
click at [604, 435] on input "text" at bounding box center [641, 432] width 149 height 23
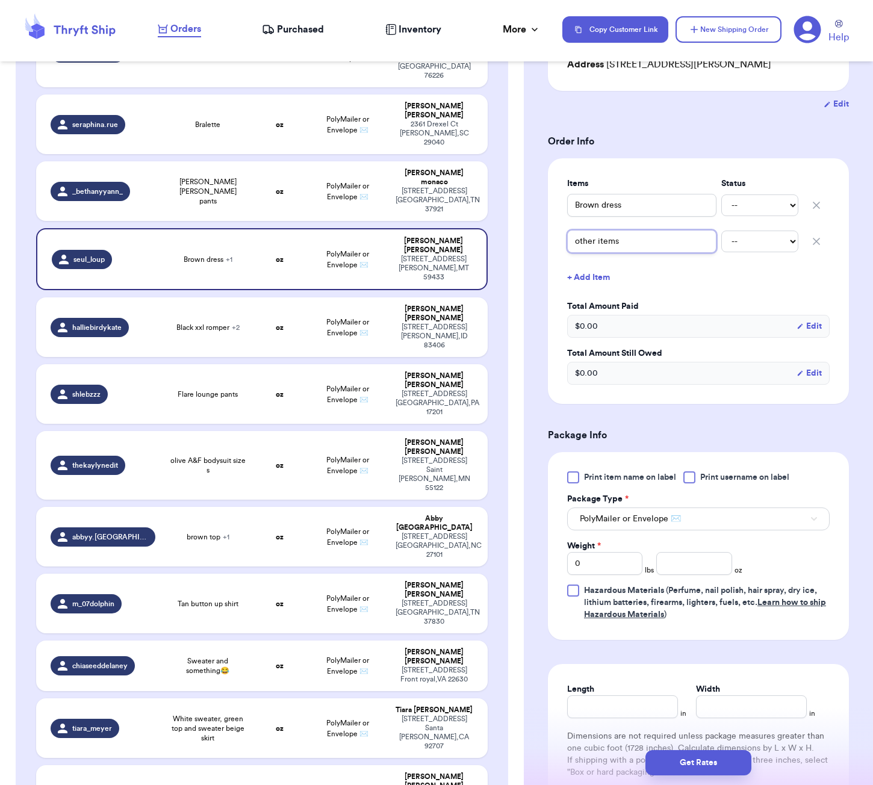
scroll to position [241, 0]
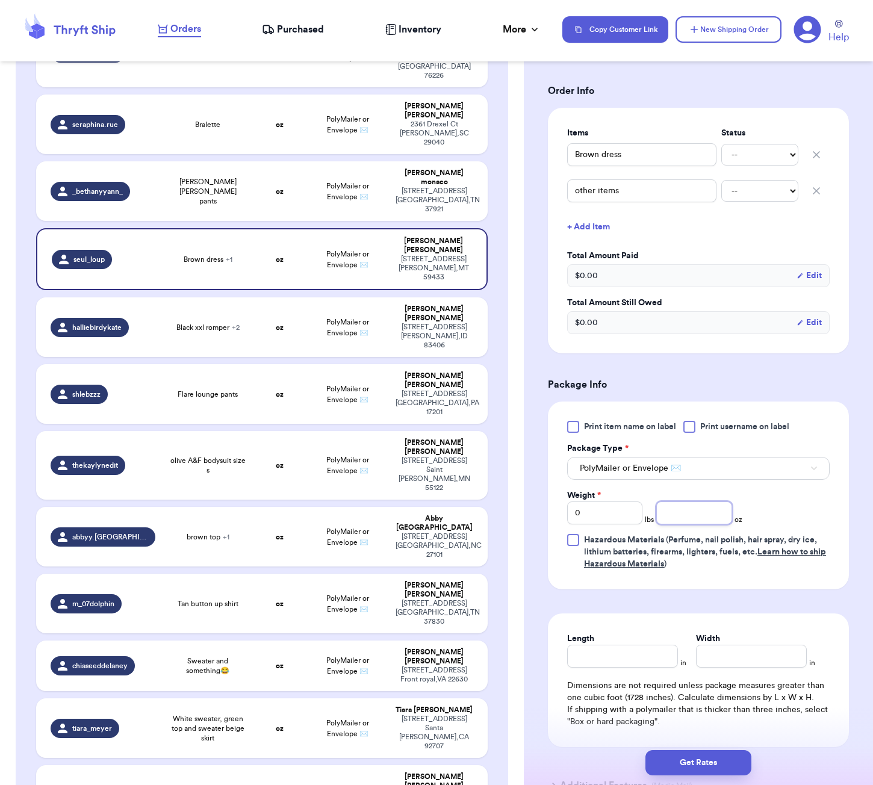
click at [693, 517] on input "number" at bounding box center [693, 513] width 75 height 23
click at [640, 658] on input "Length" at bounding box center [622, 656] width 111 height 23
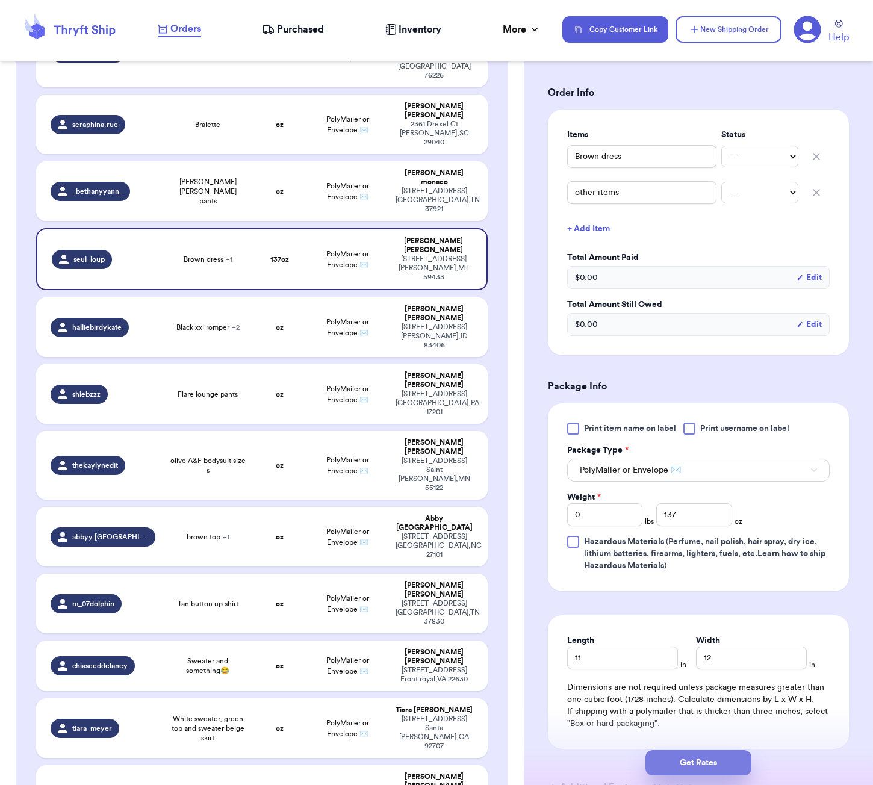
click at [733, 763] on button "Get Rates" at bounding box center [698, 762] width 106 height 25
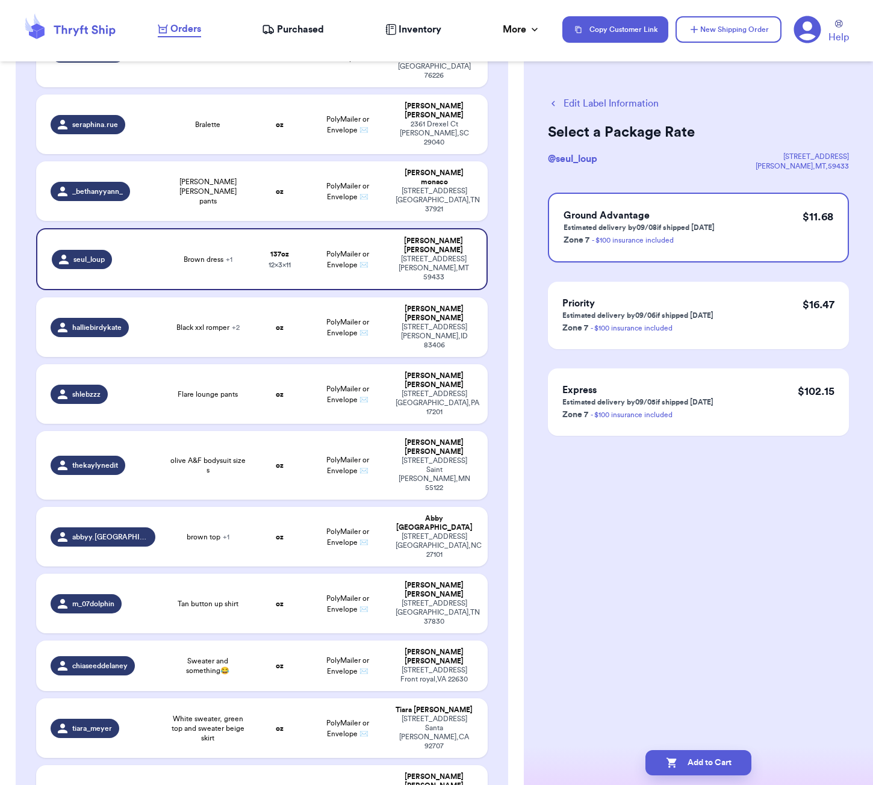
scroll to position [0, 0]
click at [600, 104] on button "Edit Label Information" at bounding box center [603, 103] width 111 height 14
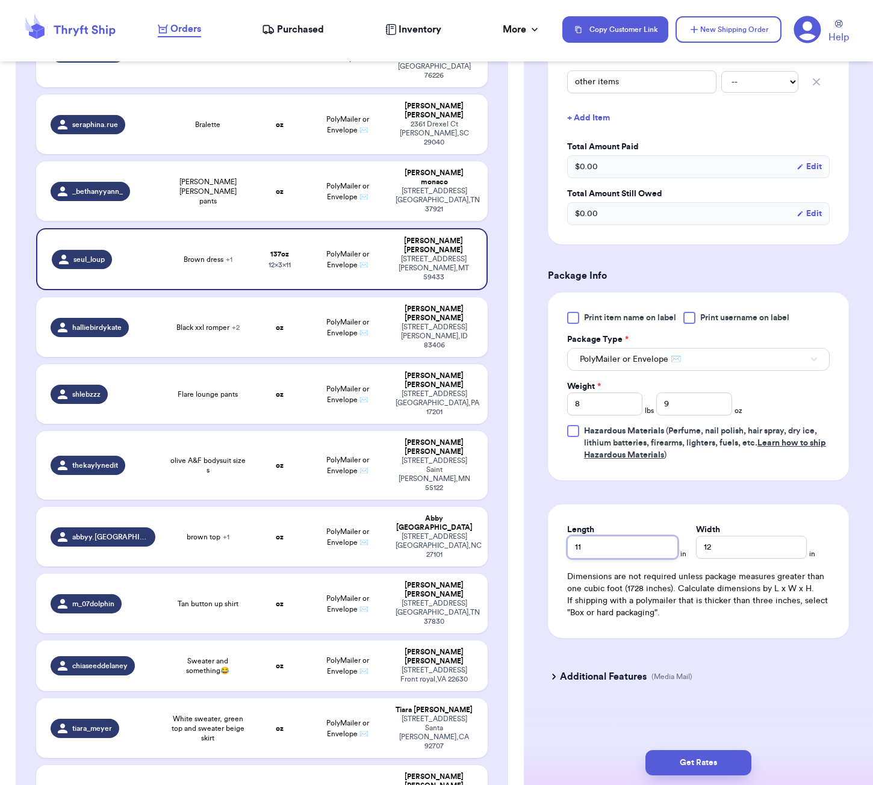
scroll to position [353, 0]
click at [638, 543] on input "11" at bounding box center [622, 547] width 111 height 23
click at [712, 784] on div "Get Rates" at bounding box center [698, 763] width 349 height 45
click at [715, 764] on button "Get Rates" at bounding box center [698, 762] width 106 height 25
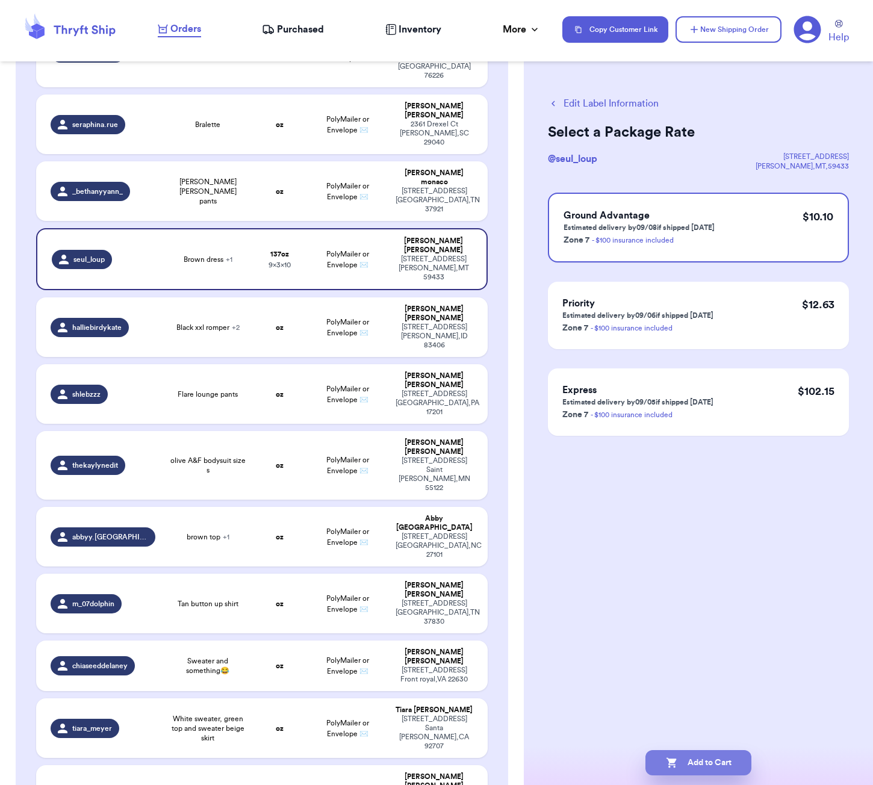
click at [723, 757] on button "Add to Cart" at bounding box center [698, 762] width 106 height 25
